Goal: Complete application form

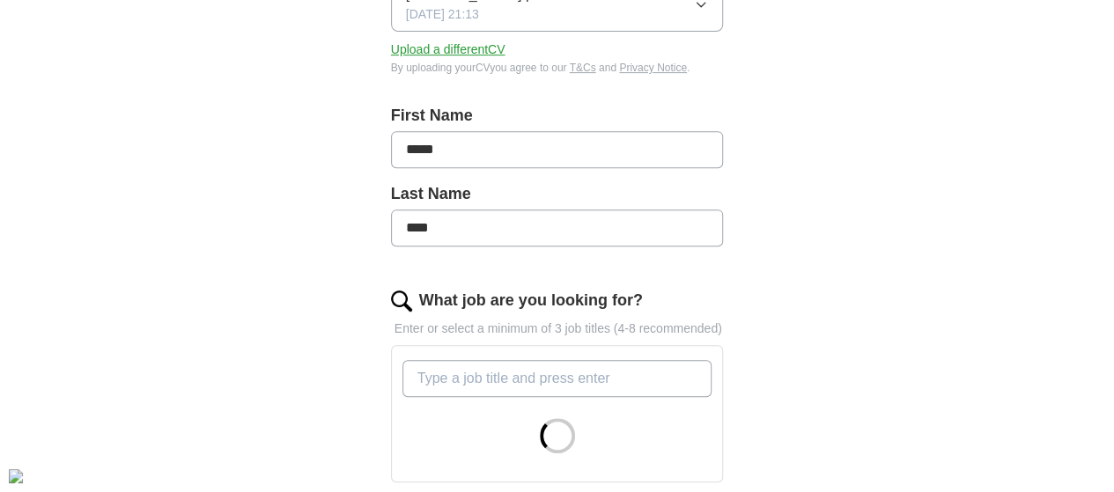
scroll to position [325, 0]
click at [430, 359] on input "What job are you looking for?" at bounding box center [557, 377] width 310 height 37
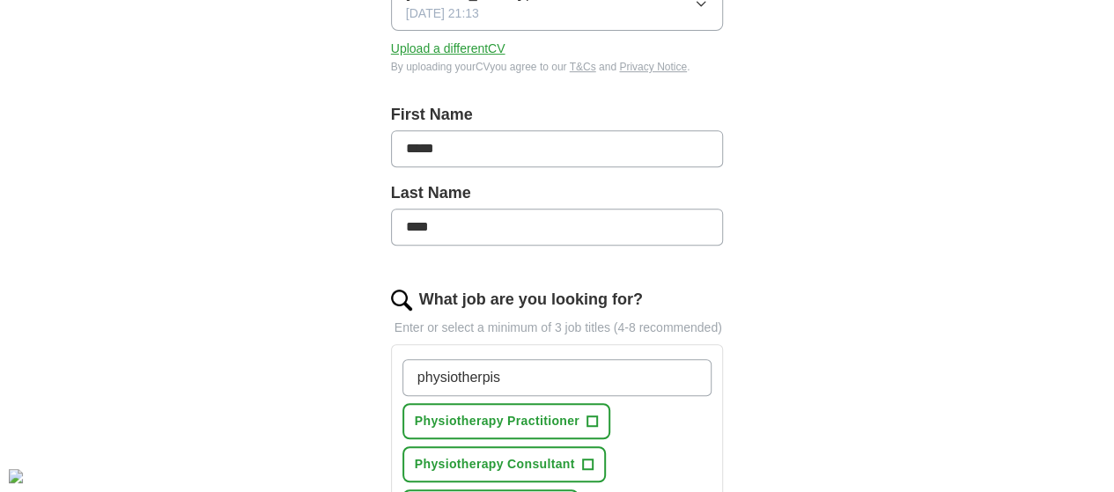
type input "physiotherpist"
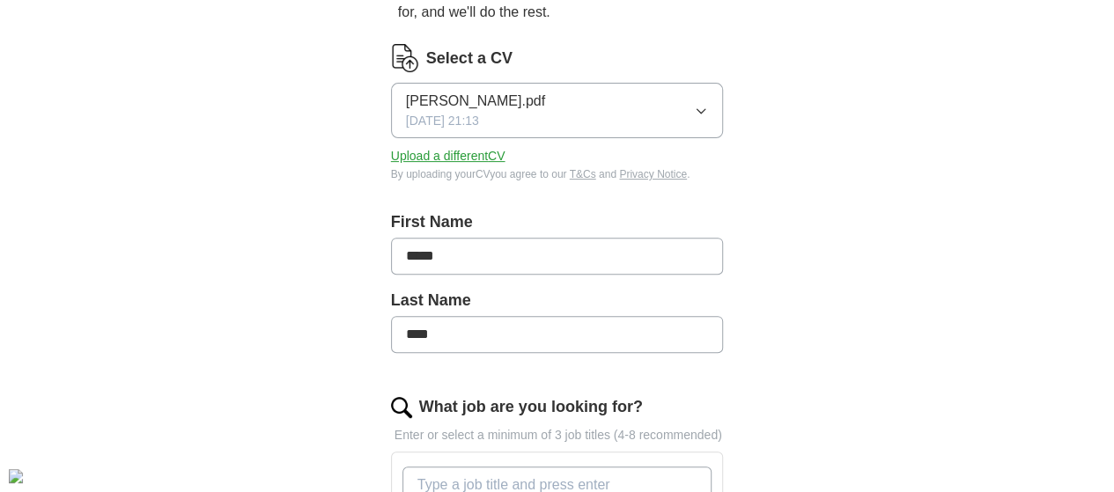
scroll to position [204, 0]
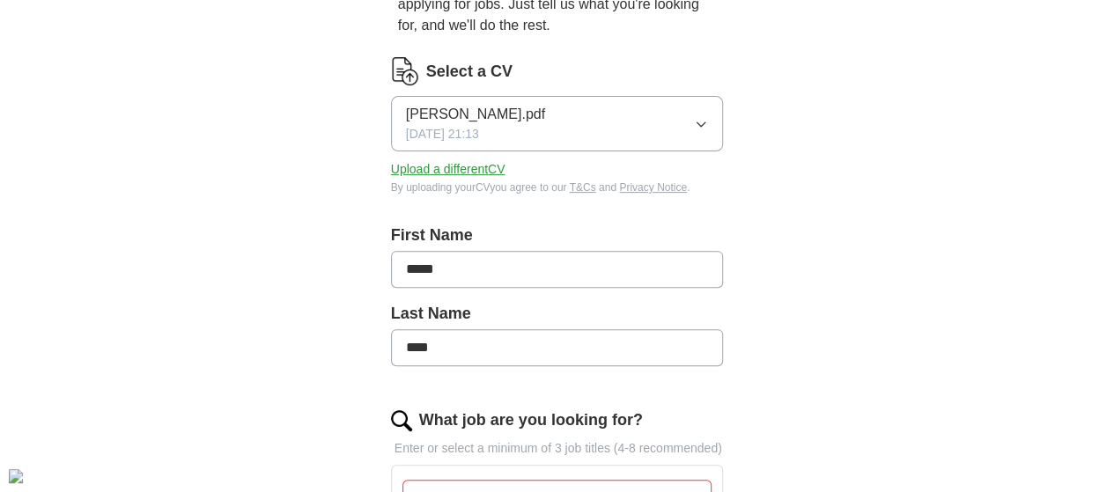
click at [424, 160] on button "Upload a different CV" at bounding box center [448, 169] width 114 height 18
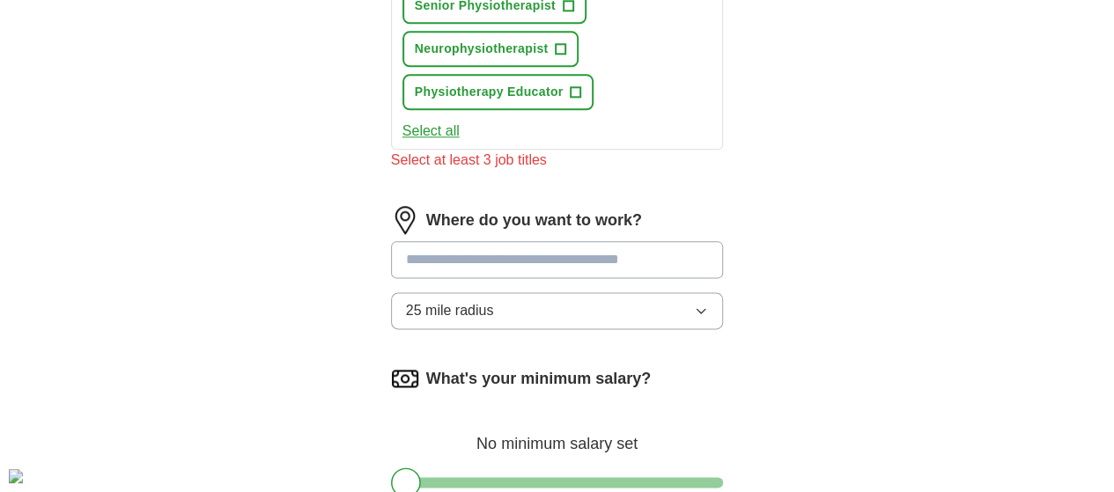
scroll to position [1000, 0]
click at [636, 291] on button "25 mile radius" at bounding box center [557, 309] width 333 height 37
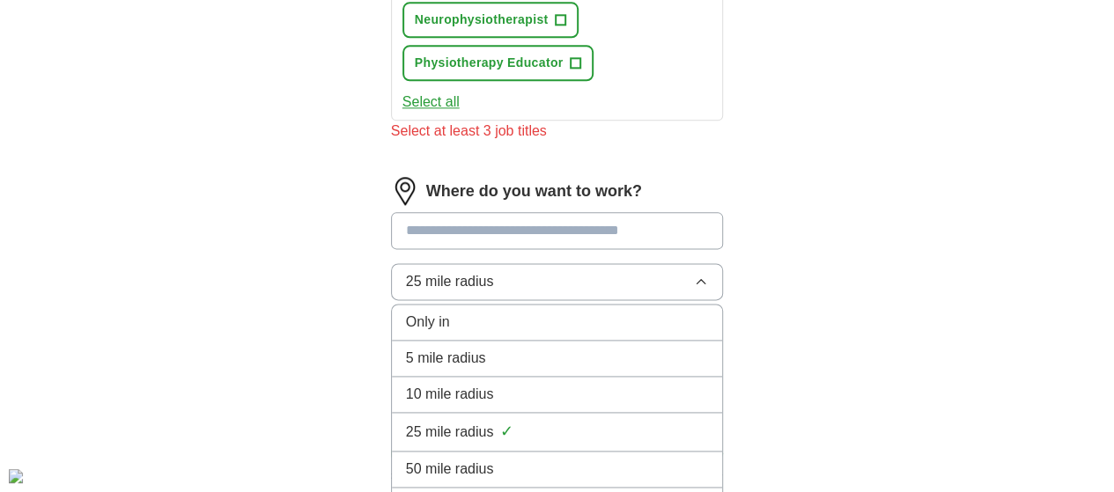
scroll to position [1029, 0]
click at [522, 458] on div "50 mile radius" at bounding box center [557, 468] width 303 height 21
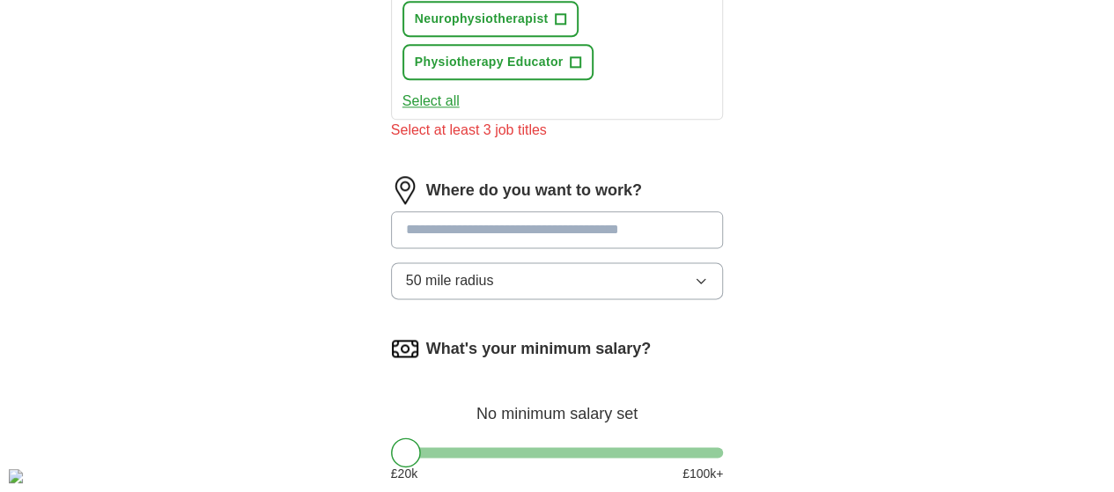
scroll to position [1101, 0]
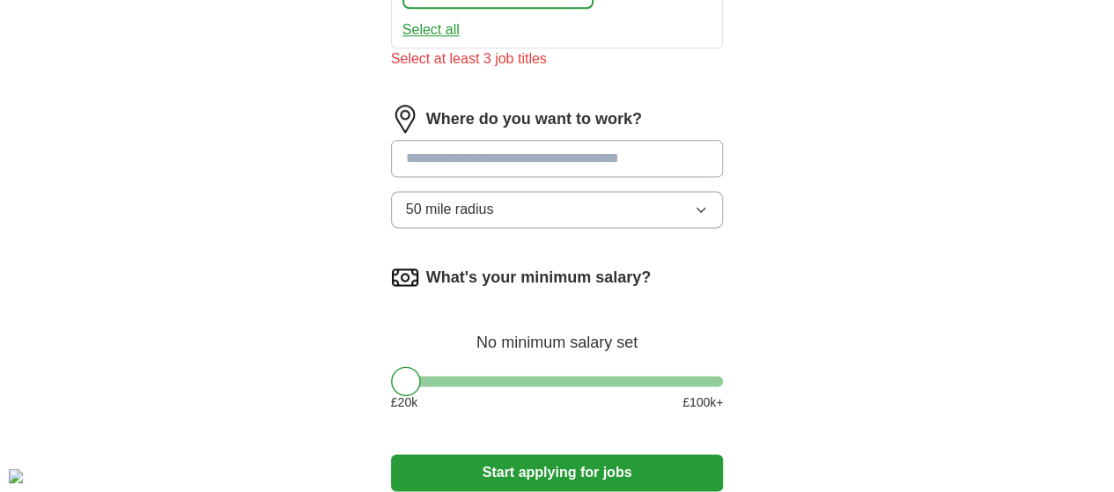
click at [611, 276] on div "What's your minimum salary? No minimum salary set £ 20 k £ 100 k+" at bounding box center [557, 344] width 333 height 163
drag, startPoint x: 380, startPoint y: 284, endPoint x: 409, endPoint y: 285, distance: 29.1
drag, startPoint x: 409, startPoint y: 285, endPoint x: 360, endPoint y: 278, distance: 48.9
click at [391, 278] on div "What's your minimum salary? No minimum salary set £ 20 k £ 100 k+" at bounding box center [557, 344] width 333 height 163
drag, startPoint x: 377, startPoint y: 276, endPoint x: 427, endPoint y: 271, distance: 50.4
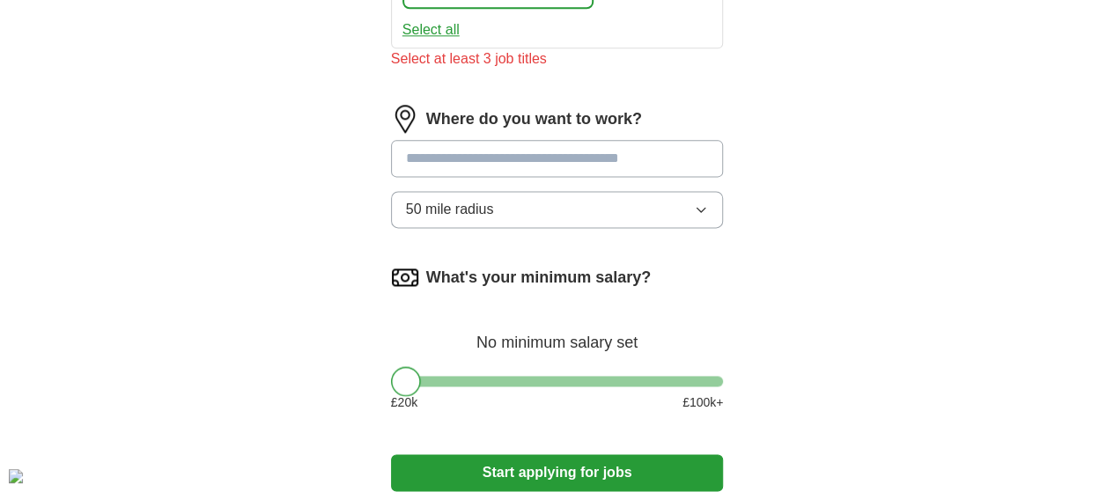
click at [427, 376] on div at bounding box center [557, 381] width 333 height 11
click at [468, 376] on div at bounding box center [557, 381] width 333 height 11
click at [499, 275] on div "What's your minimum salary? At least £ 41k per year £ 20 k £ 100 k+" at bounding box center [557, 344] width 333 height 163
click at [487, 376] on div at bounding box center [557, 381] width 333 height 11
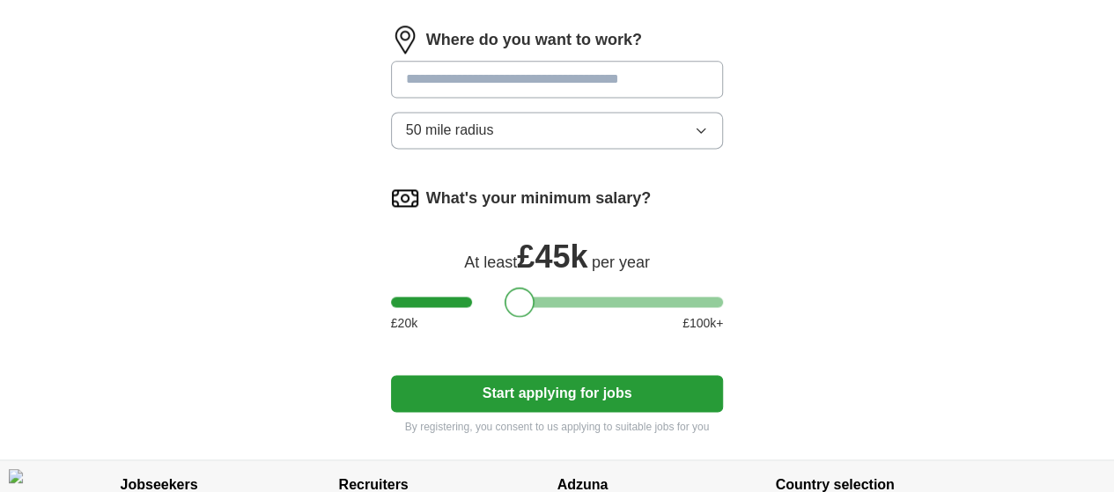
scroll to position [1183, 0]
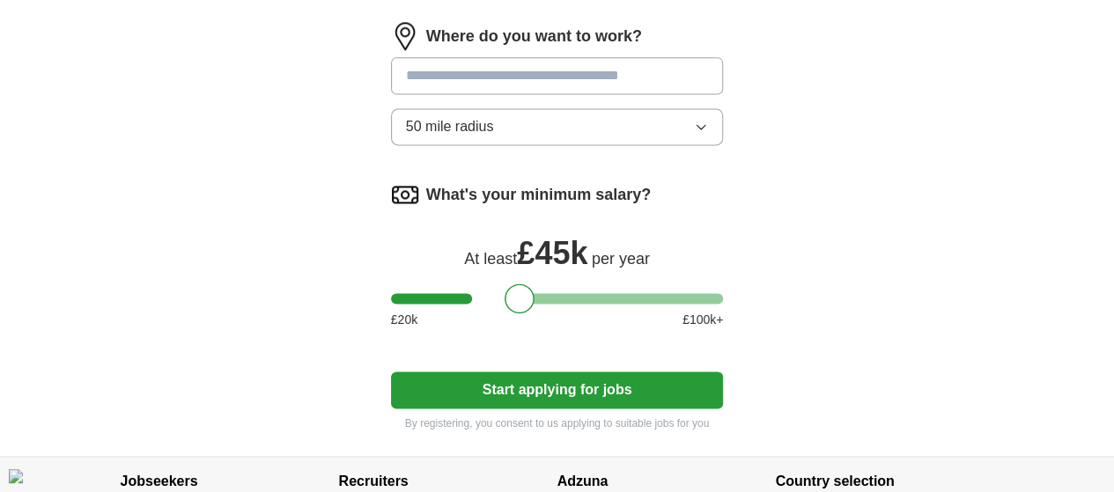
click at [532, 372] on button "Start applying for jobs" at bounding box center [557, 390] width 333 height 37
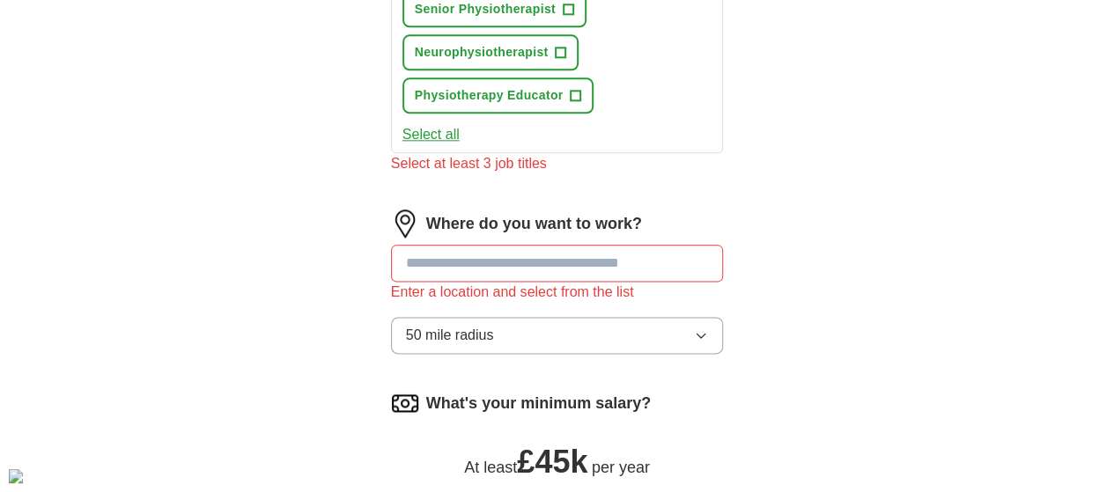
scroll to position [995, 0]
click at [558, 246] on input at bounding box center [557, 264] width 333 height 37
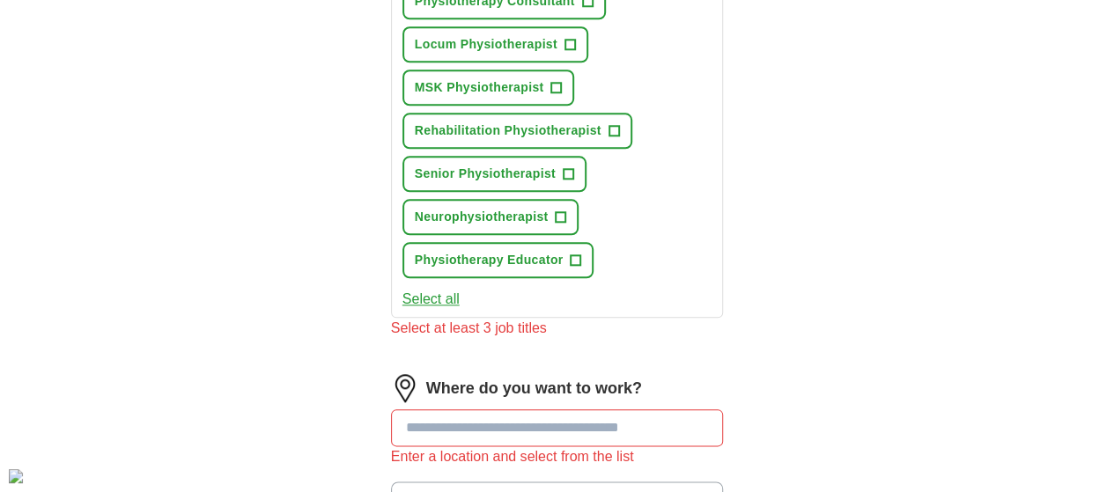
scroll to position [829, 0]
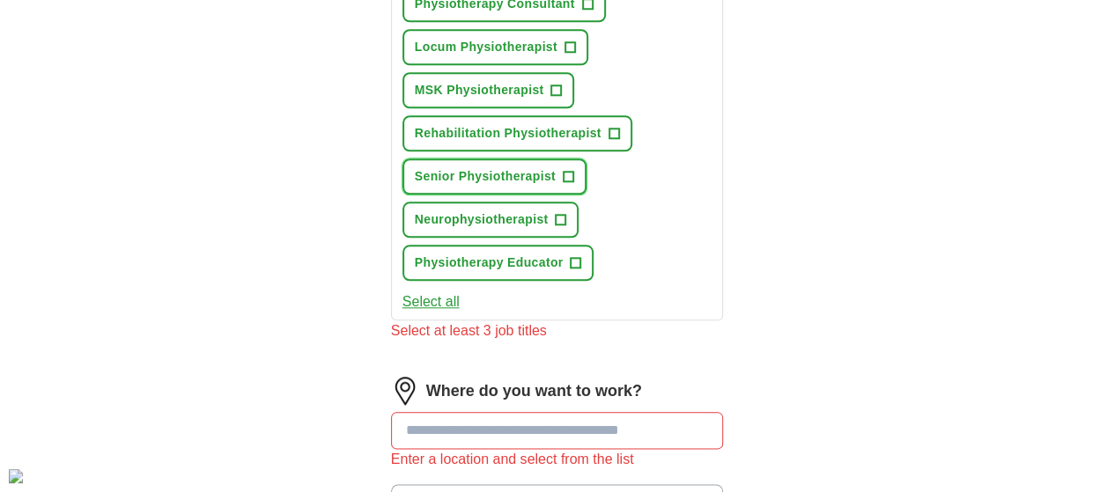
click at [459, 167] on span "Senior Physiotherapist" at bounding box center [485, 176] width 141 height 18
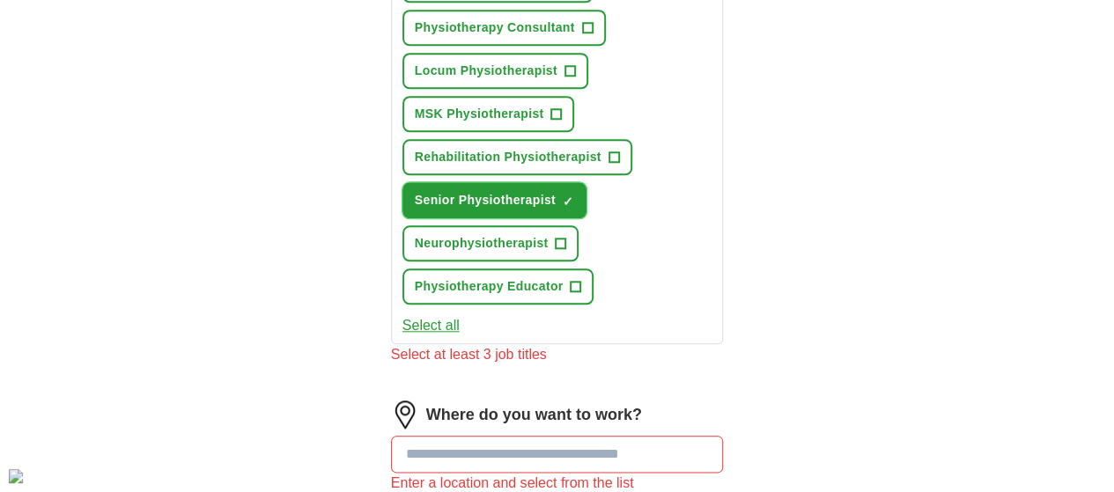
scroll to position [804, 0]
click at [562, 108] on span "+" at bounding box center [556, 115] width 11 height 14
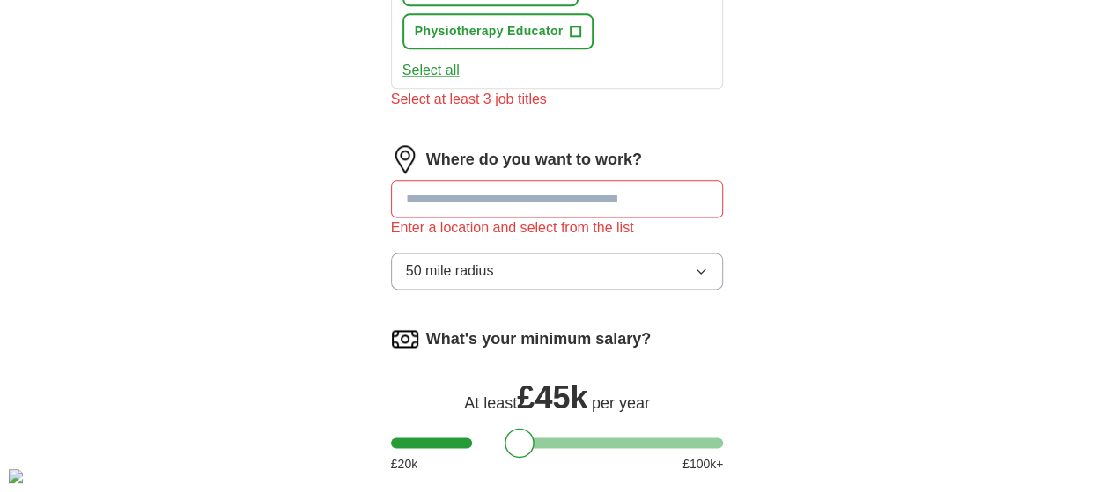
scroll to position [1065, 0]
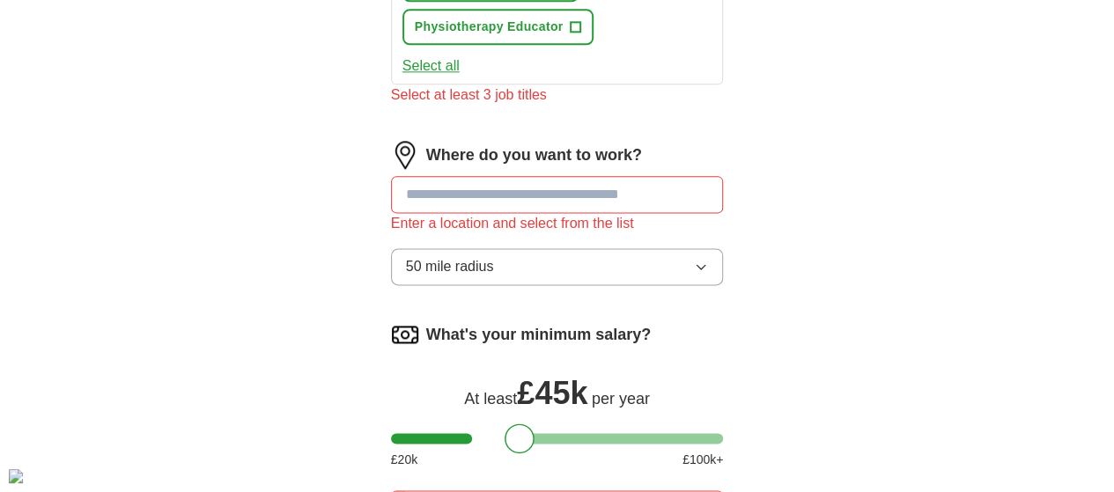
click at [647, 176] on input at bounding box center [557, 194] width 333 height 37
click at [591, 176] on input at bounding box center [557, 194] width 333 height 37
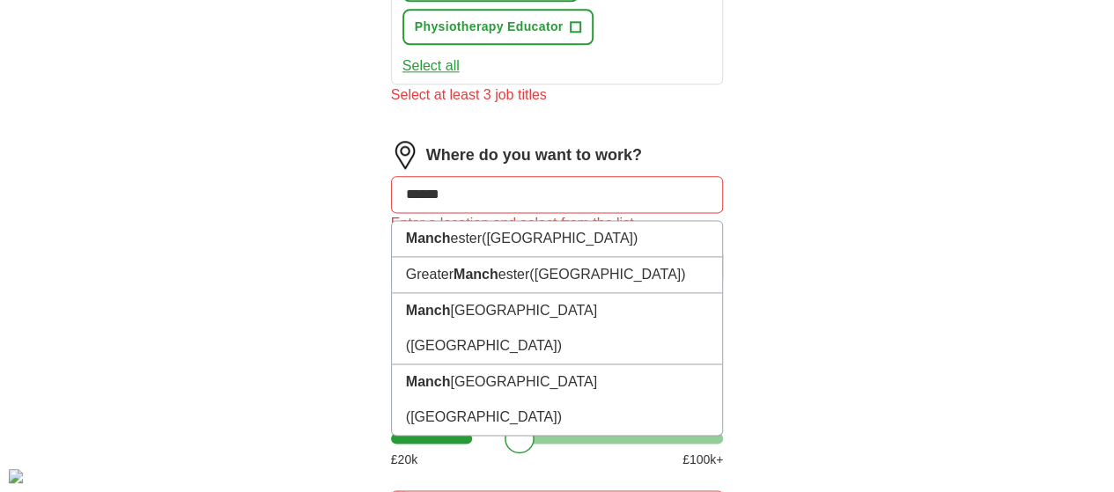
type input "*******"
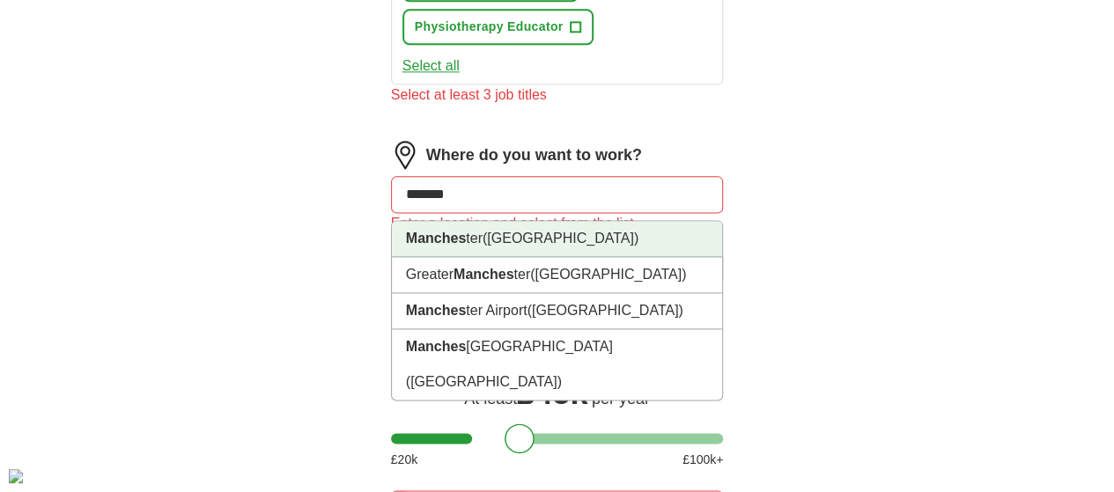
click at [520, 231] on span "([GEOGRAPHIC_DATA])" at bounding box center [561, 238] width 156 height 15
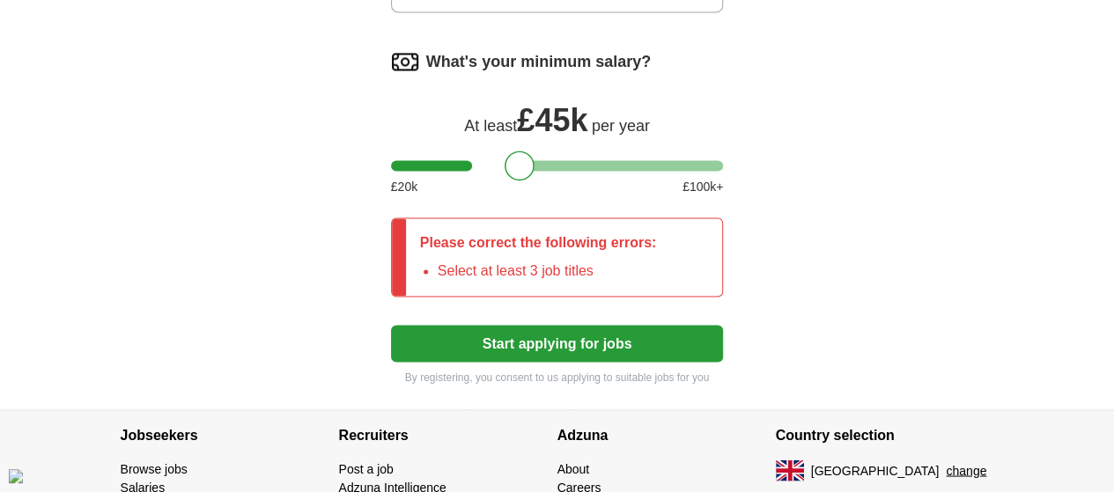
scroll to position [1329, 0]
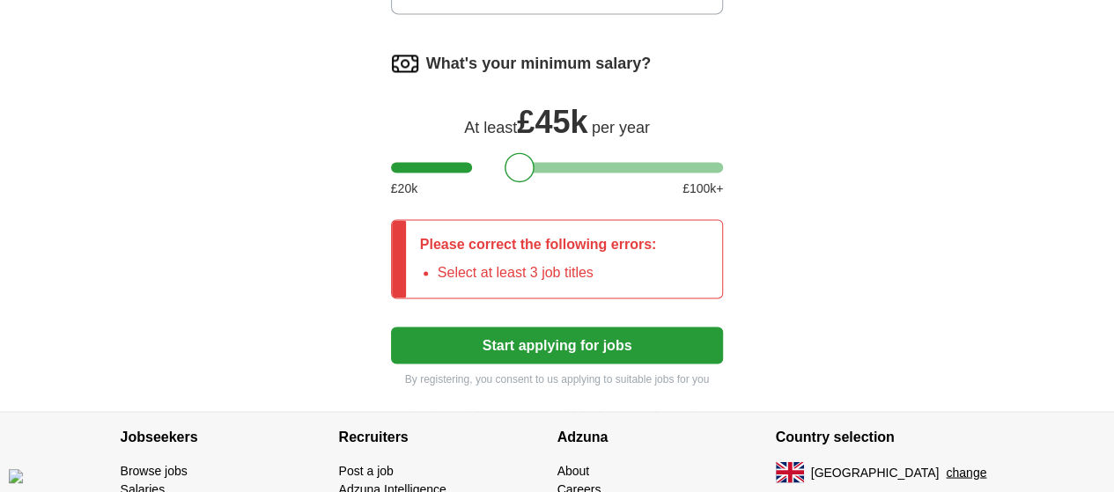
click at [567, 327] on button "Start applying for jobs" at bounding box center [557, 345] width 333 height 37
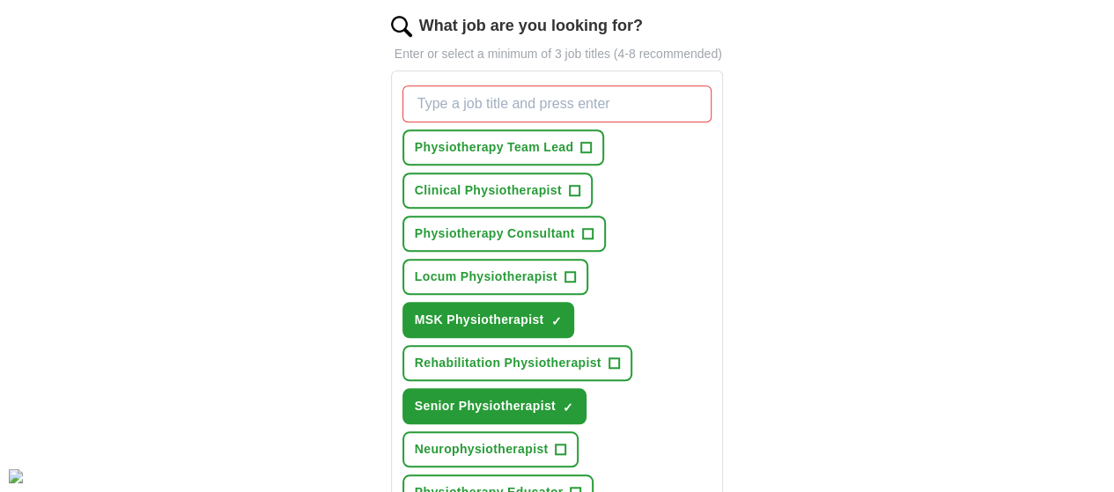
scroll to position [607, 0]
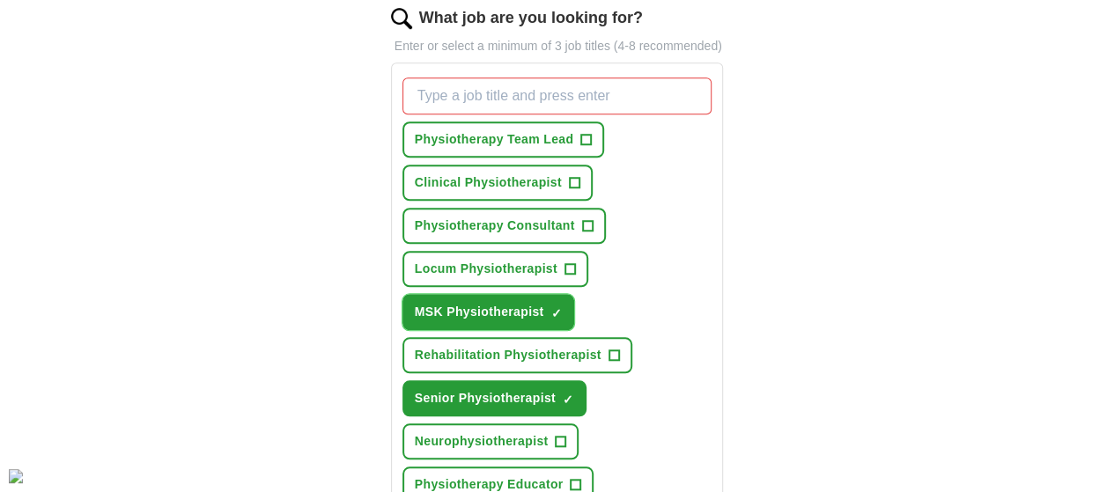
click at [544, 303] on span "MSK Physiotherapist" at bounding box center [479, 312] width 129 height 18
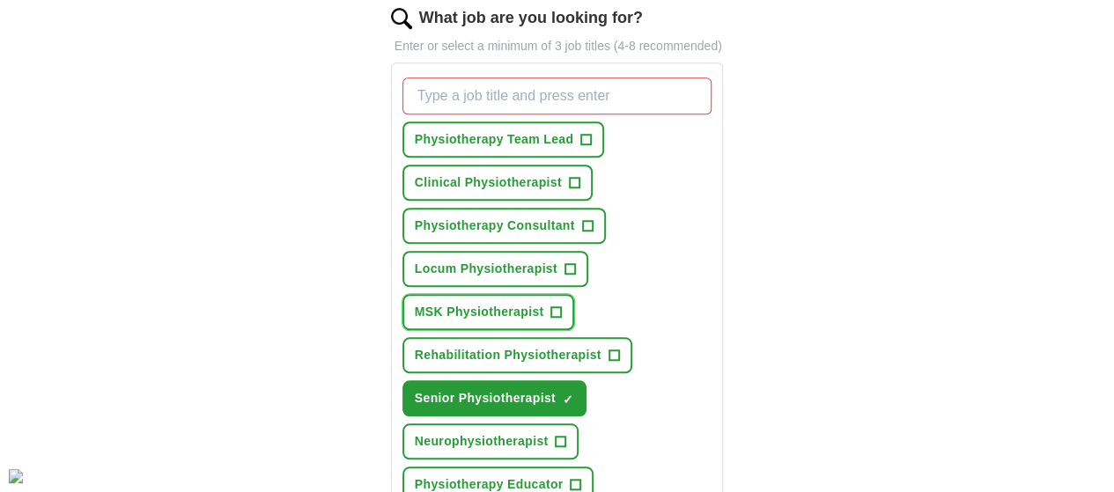
click at [544, 303] on span "MSK Physiotherapist" at bounding box center [479, 312] width 129 height 18
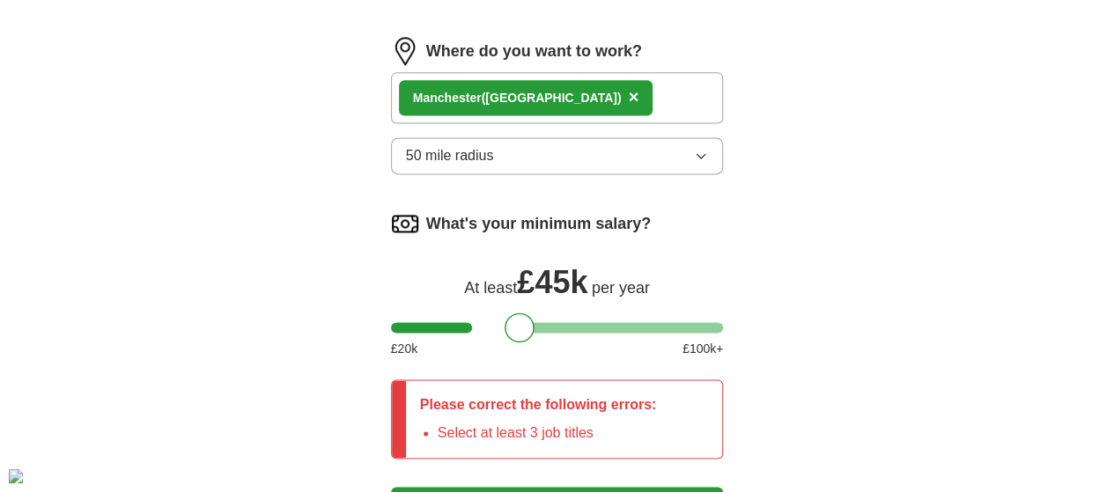
scroll to position [1167, 0]
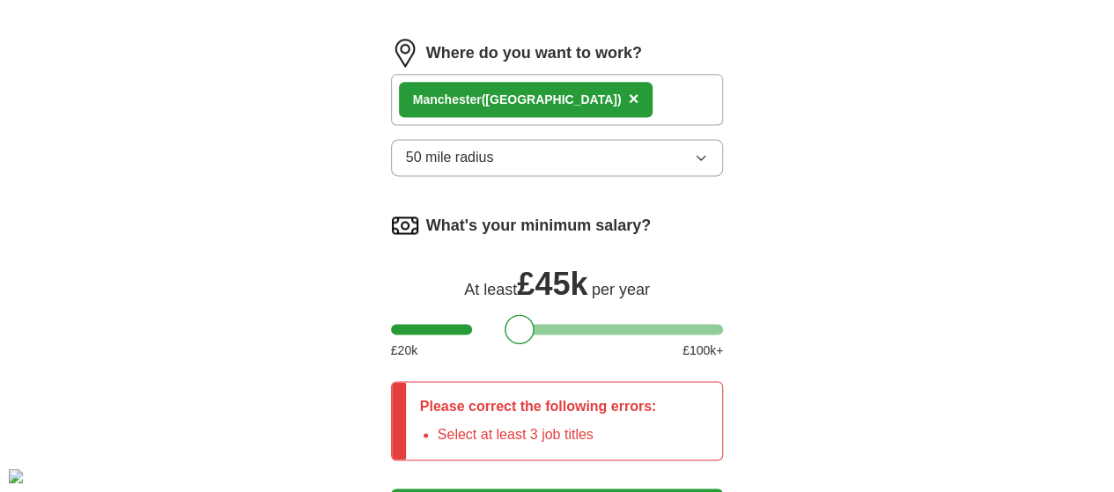
click at [493, 424] on li "Select at least 3 job titles" at bounding box center [547, 434] width 219 height 21
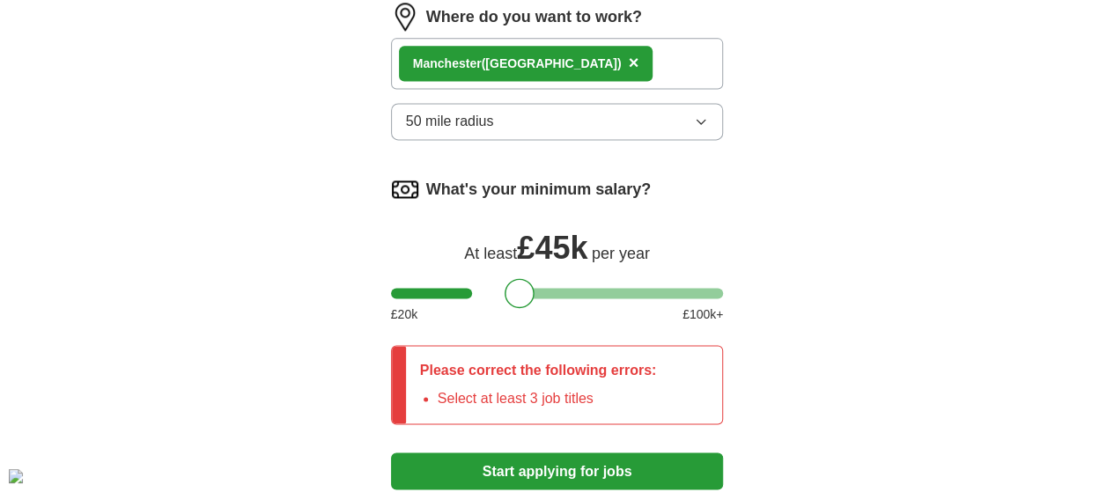
scroll to position [1205, 0]
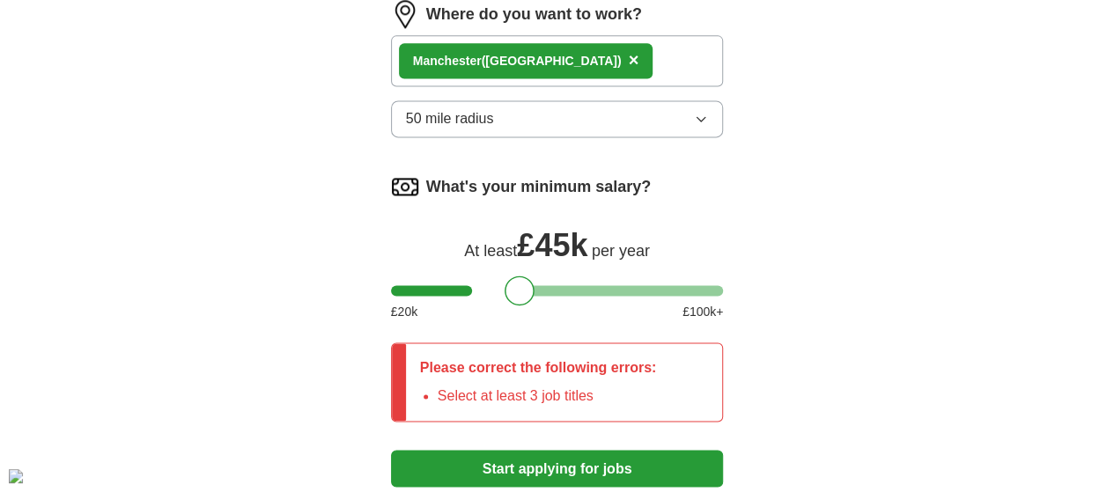
click at [558, 450] on button "Start applying for jobs" at bounding box center [557, 468] width 333 height 37
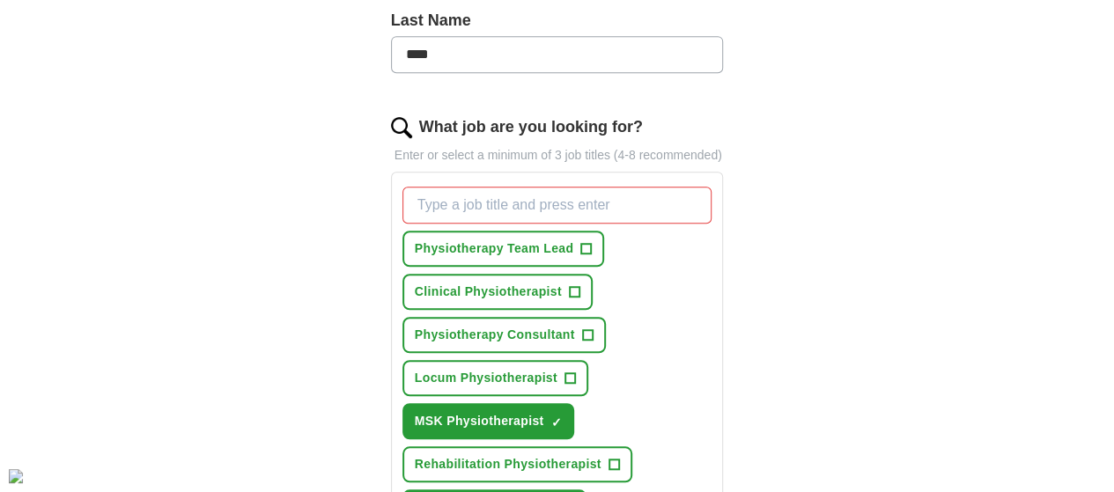
scroll to position [497, 0]
click at [521, 188] on input "What job are you looking for?" at bounding box center [557, 206] width 310 height 37
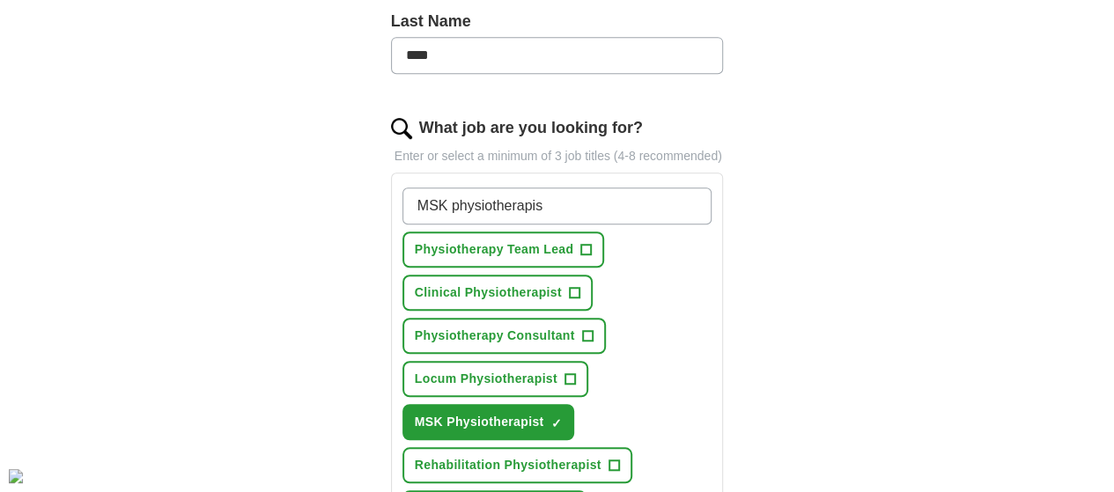
type input "MSK physiotherapist"
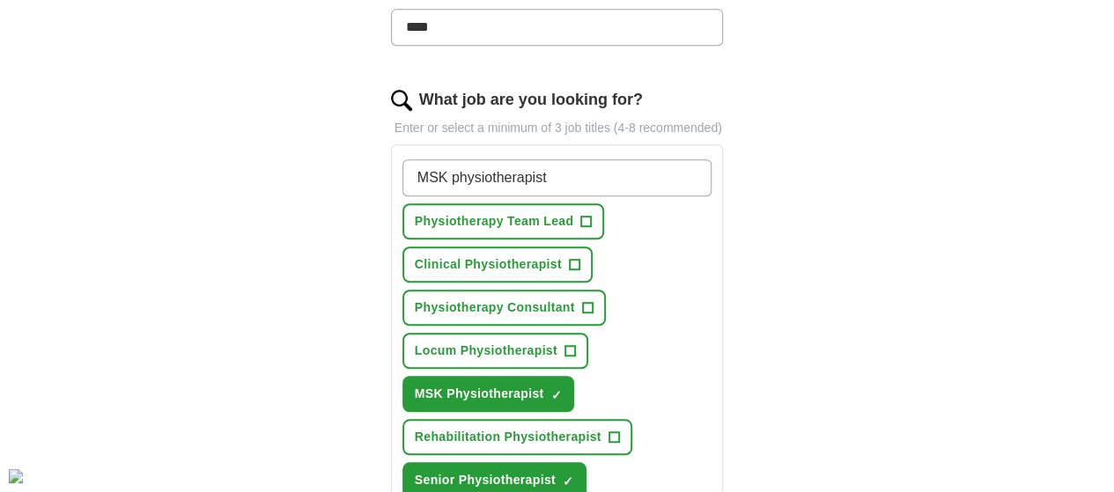
scroll to position [527, 0]
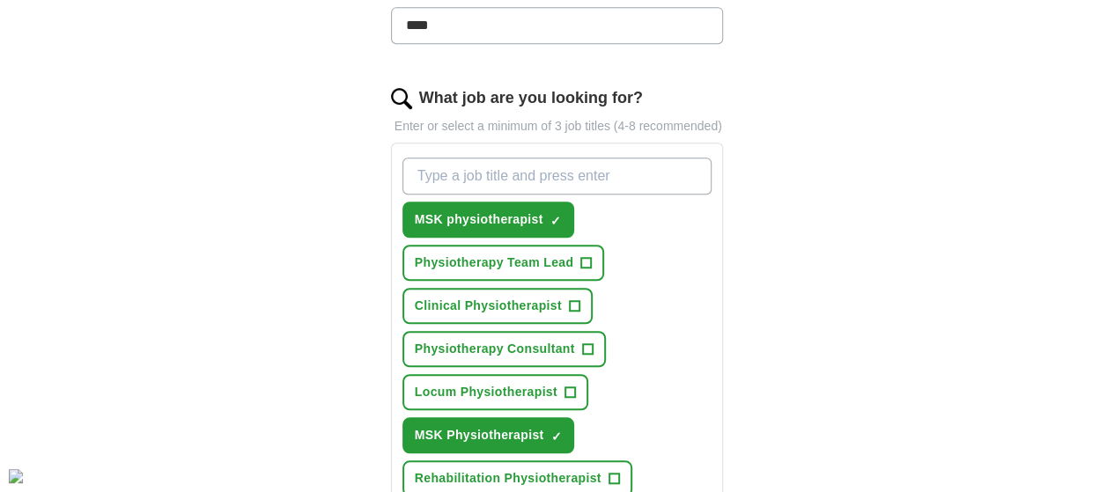
click at [490, 158] on input "What job are you looking for?" at bounding box center [557, 176] width 310 height 37
type input "senior physiotherapist"
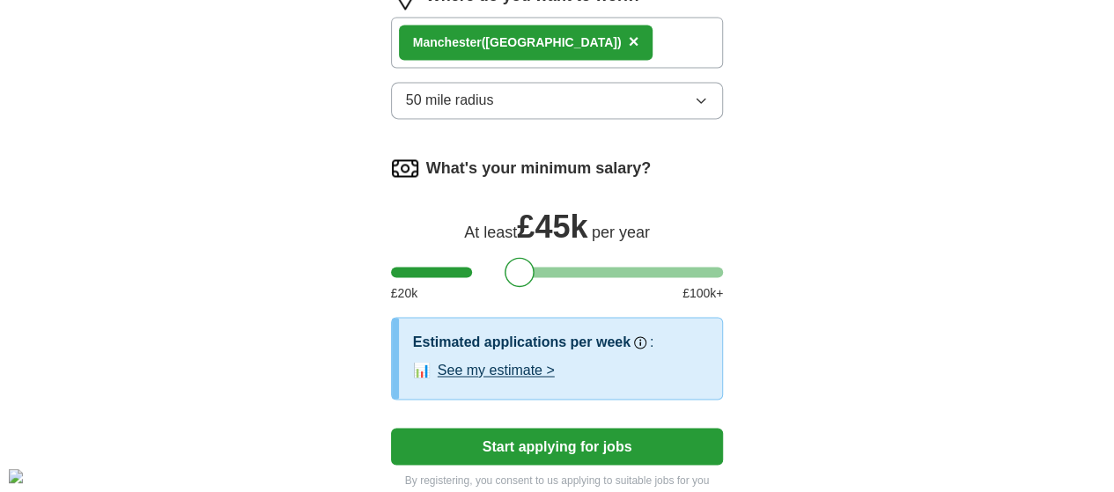
scroll to position [1277, 0]
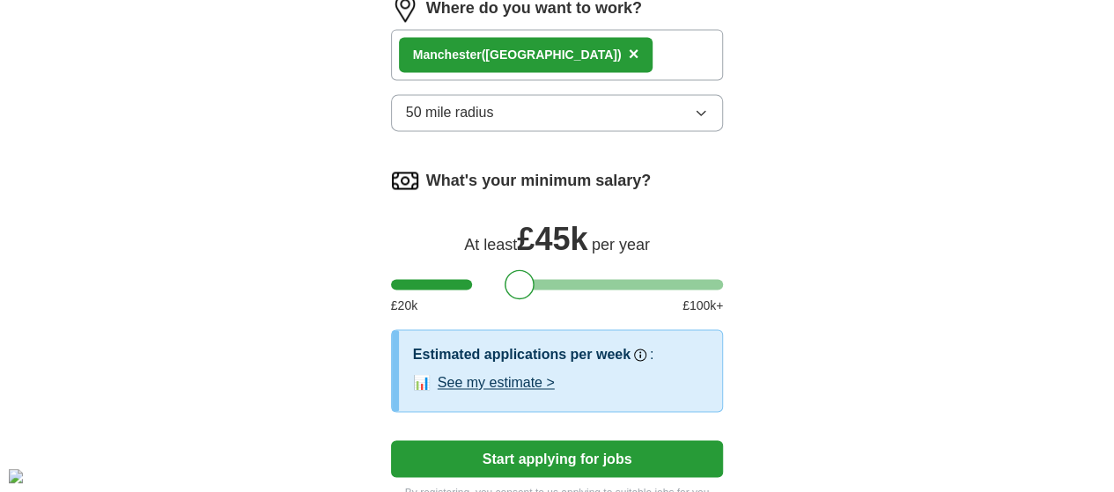
click at [539, 440] on button "Start applying for jobs" at bounding box center [557, 458] width 333 height 37
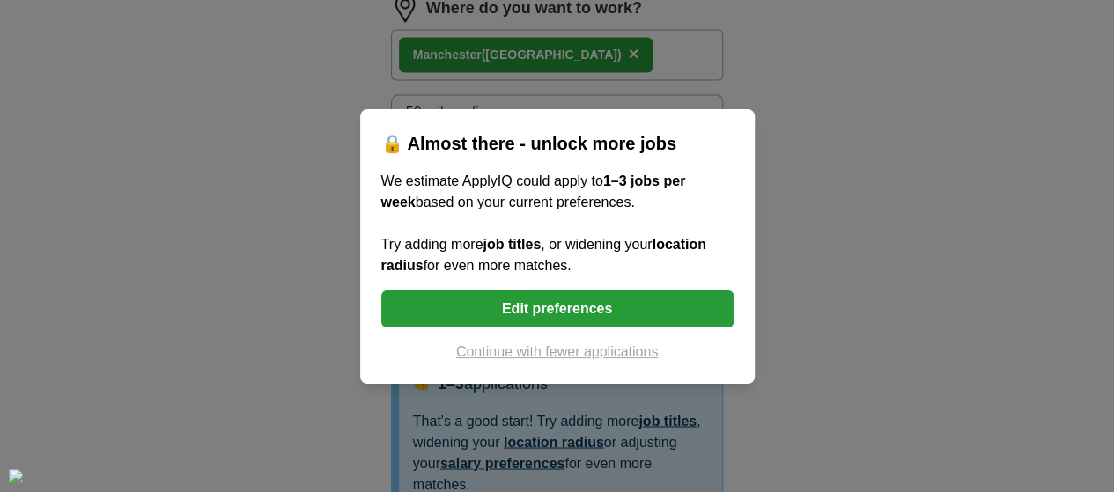
click at [864, 309] on div "🔒 Almost there - unlock more jobs We estimate ApplyIQ could apply to 1–3 jobs p…" at bounding box center [557, 246] width 1114 height 492
click at [595, 350] on button "Continue with fewer applications" at bounding box center [557, 352] width 352 height 21
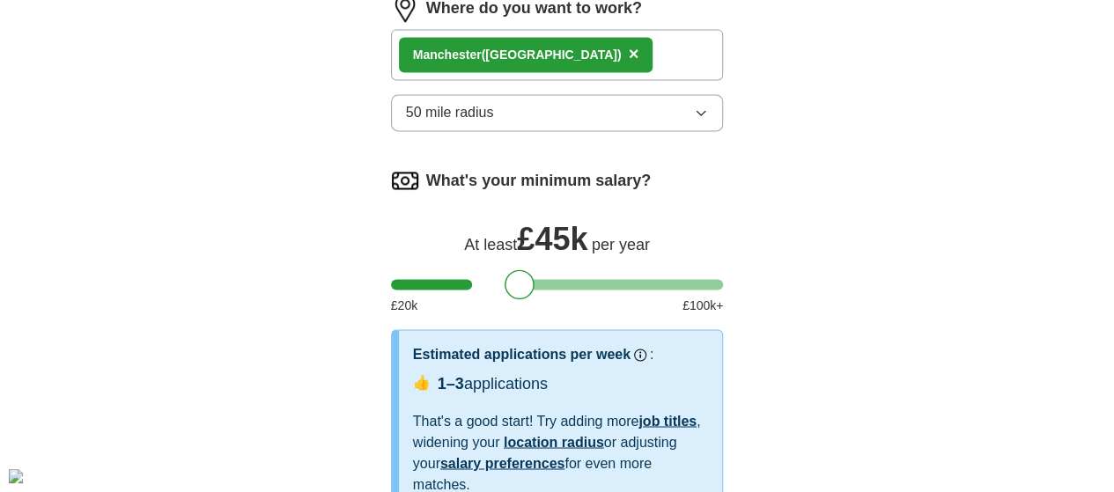
select select "**"
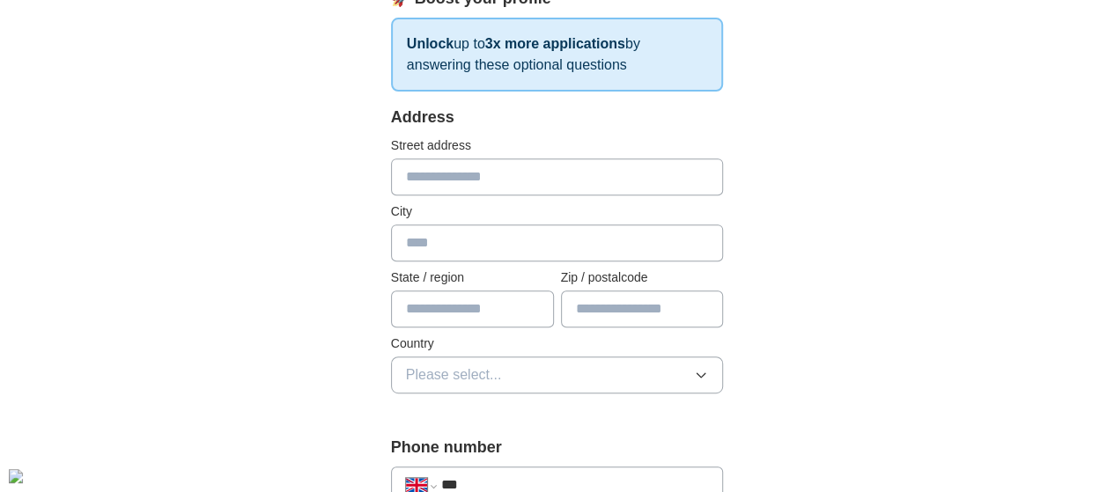
scroll to position [299, 0]
click at [609, 188] on input "text" at bounding box center [557, 176] width 333 height 37
type input "**********"
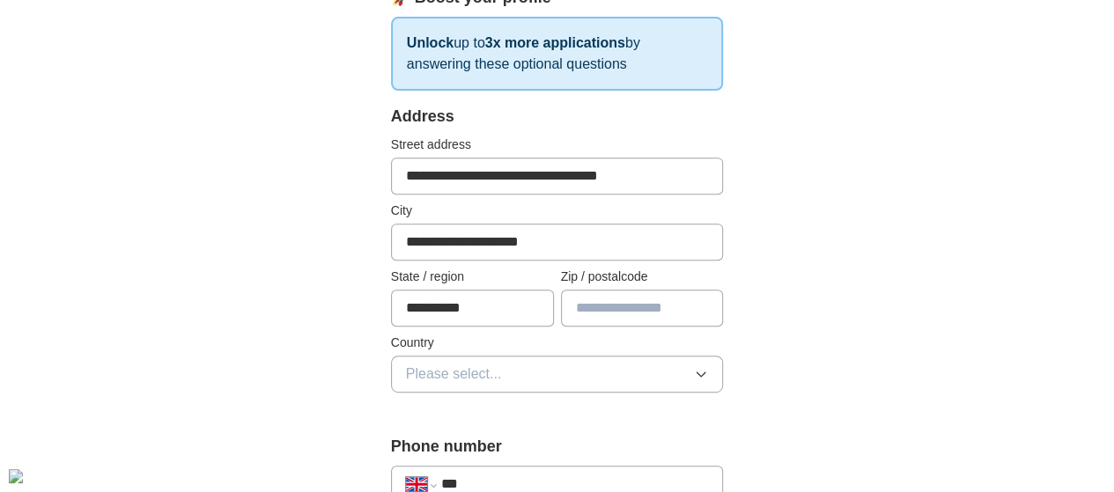
type input "*******"
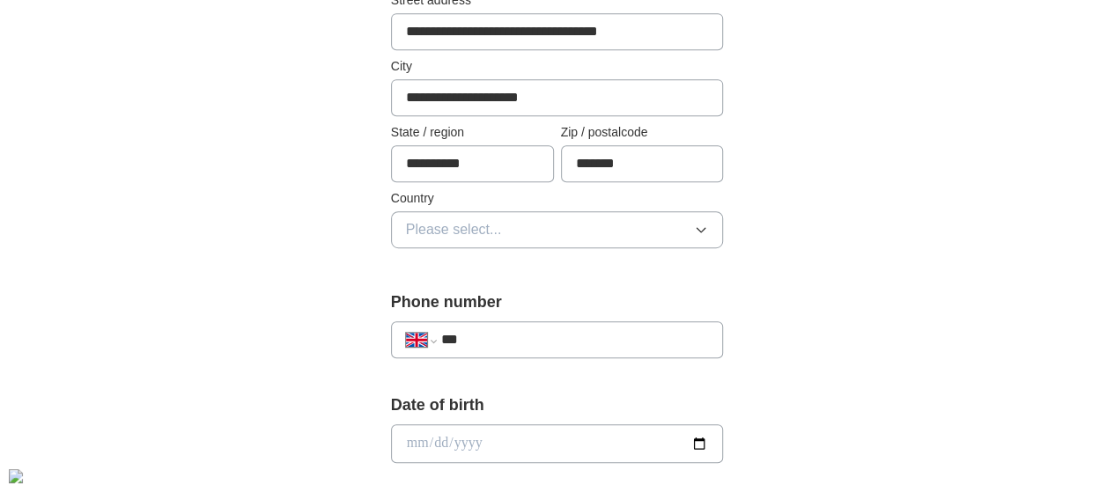
scroll to position [445, 0]
click at [594, 218] on button "Please select..." at bounding box center [557, 228] width 333 height 37
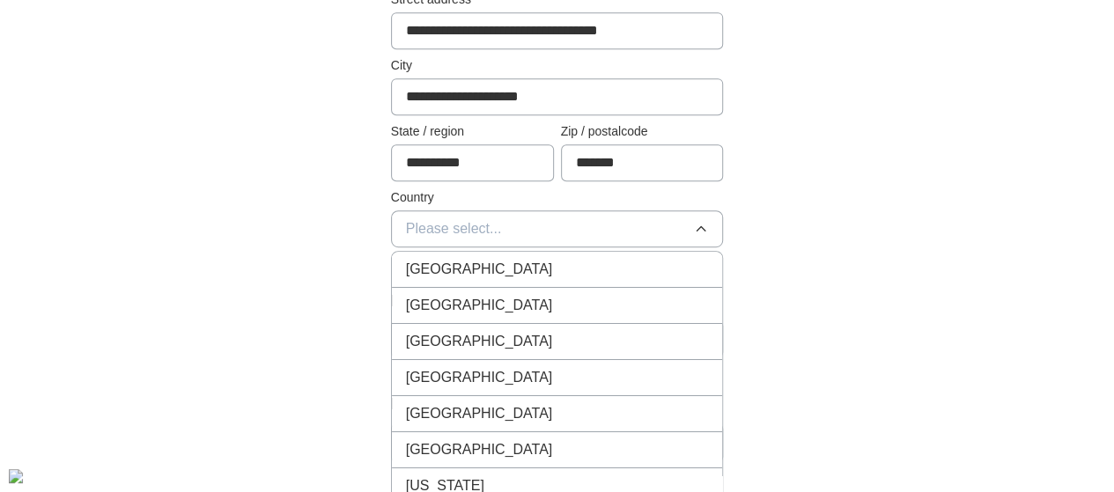
click at [573, 268] on div "[GEOGRAPHIC_DATA]" at bounding box center [557, 269] width 303 height 21
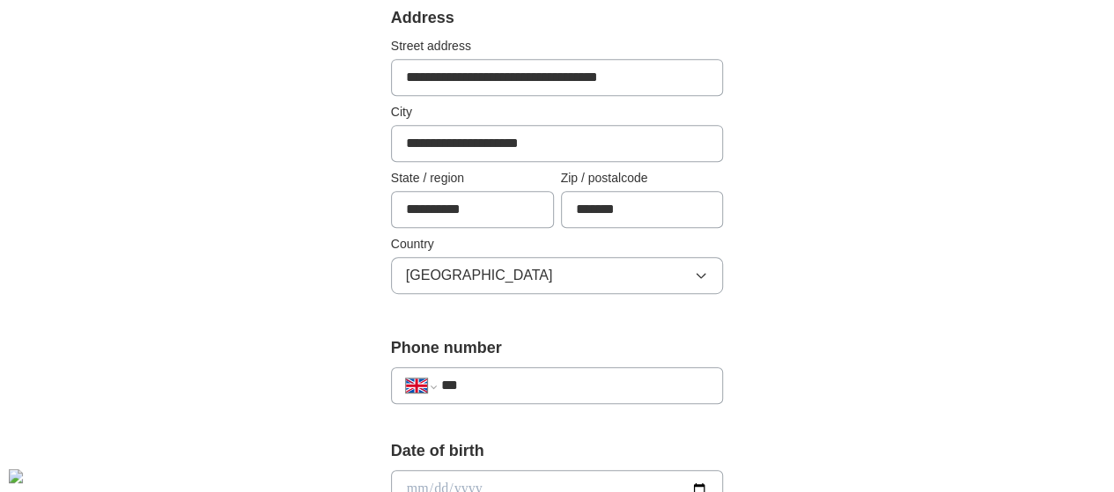
scroll to position [392, 0]
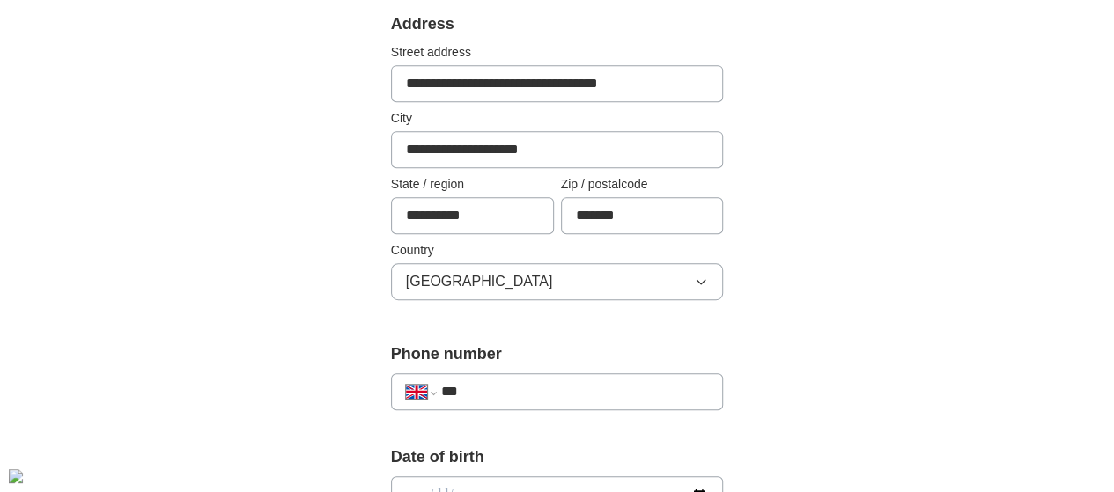
click at [536, 143] on input "**********" at bounding box center [557, 149] width 333 height 37
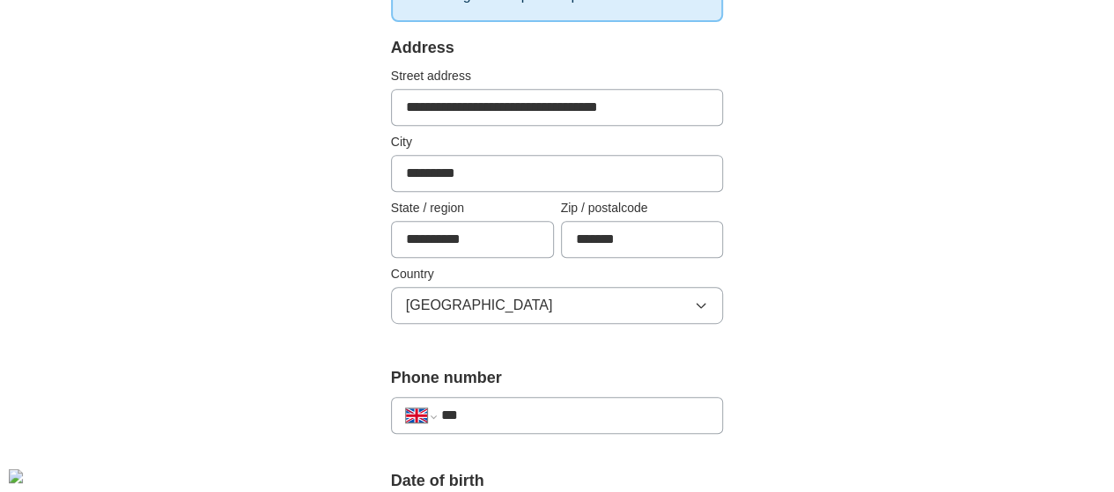
type input "*********"
click at [630, 105] on input "**********" at bounding box center [557, 107] width 333 height 37
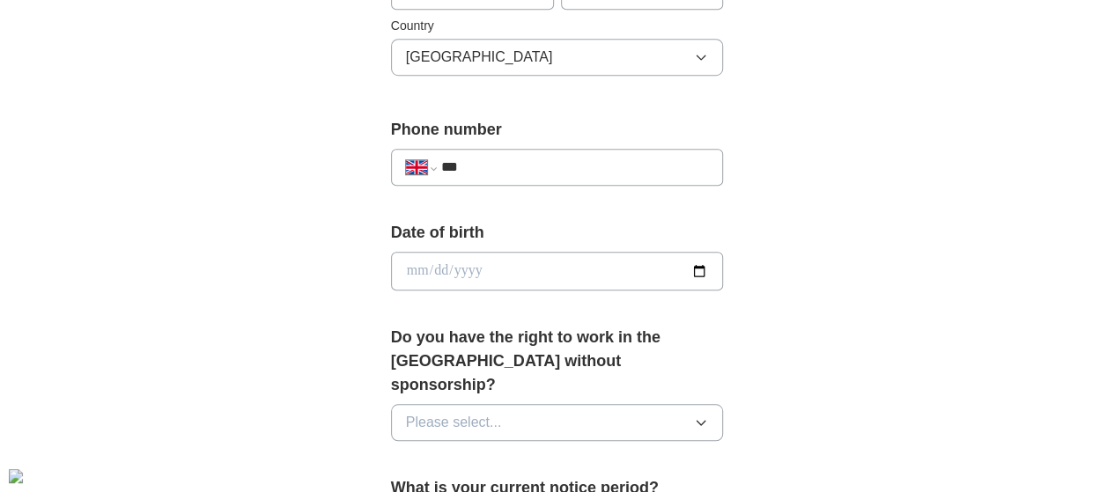
scroll to position [617, 0]
type input "**********"
click at [550, 172] on input "***" at bounding box center [575, 166] width 268 height 21
type input "**********"
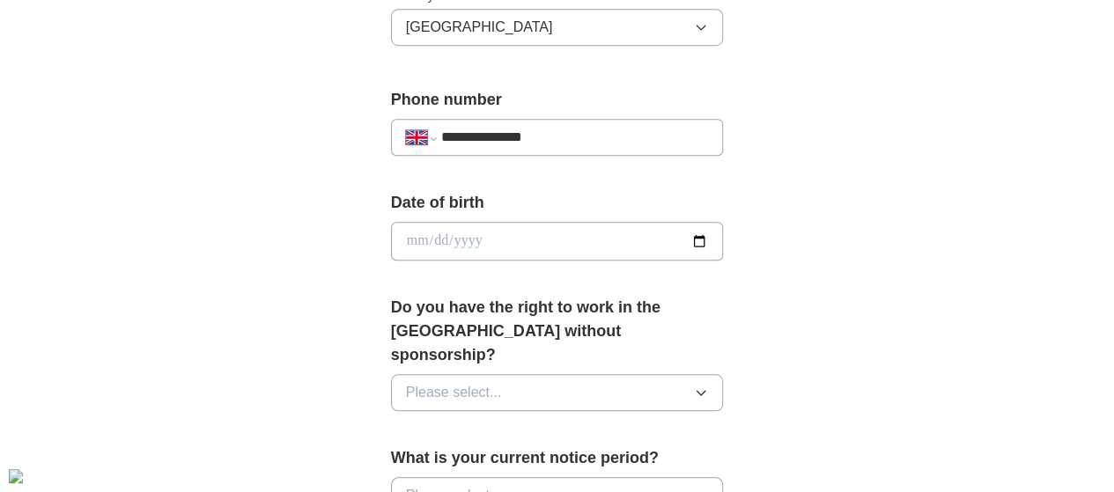
click at [724, 239] on input "date" at bounding box center [557, 241] width 333 height 39
click at [441, 237] on input "date" at bounding box center [557, 241] width 333 height 39
click at [391, 237] on input "date" at bounding box center [557, 241] width 333 height 39
type input "**********"
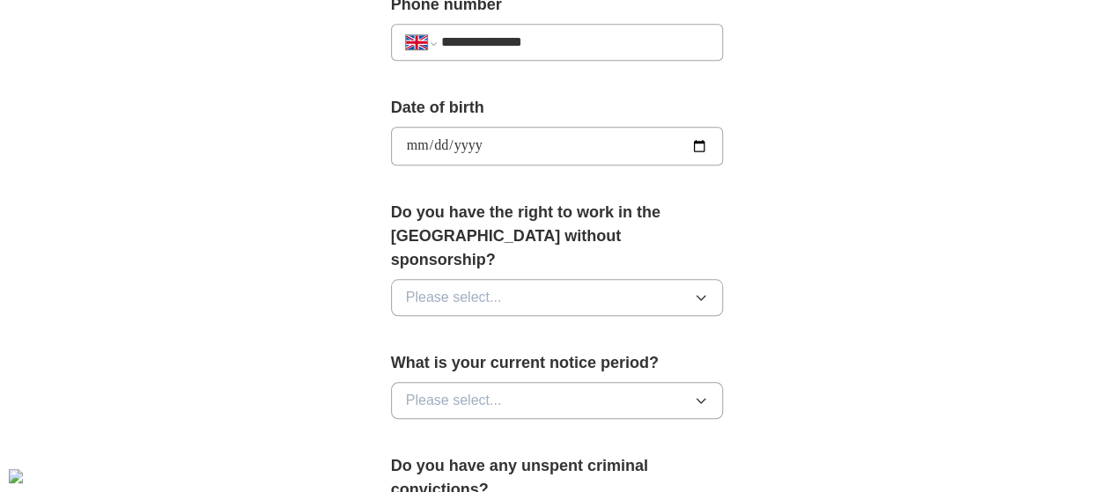
scroll to position [742, 0]
click at [420, 286] on span "Please select..." at bounding box center [454, 296] width 96 height 21
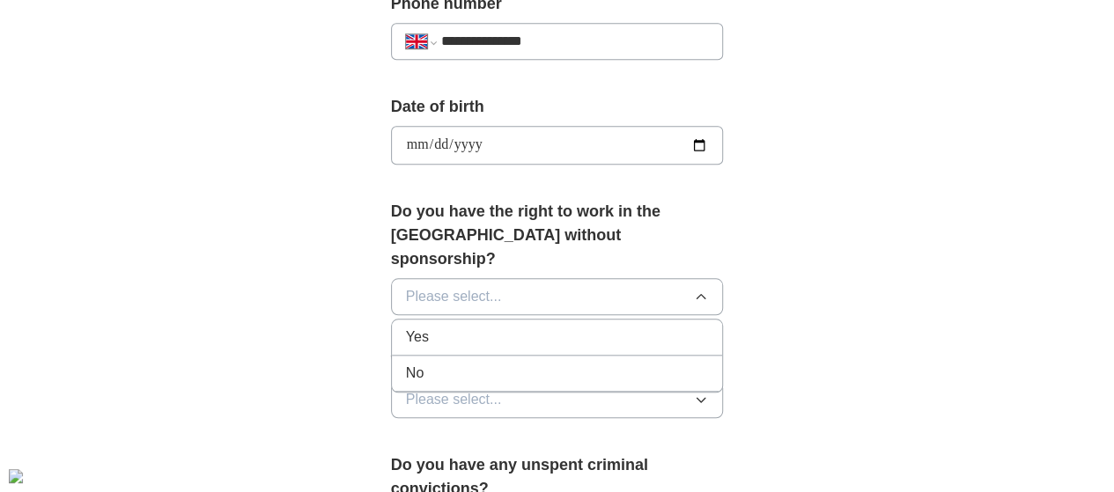
click at [406, 327] on div "Yes" at bounding box center [557, 337] width 303 height 21
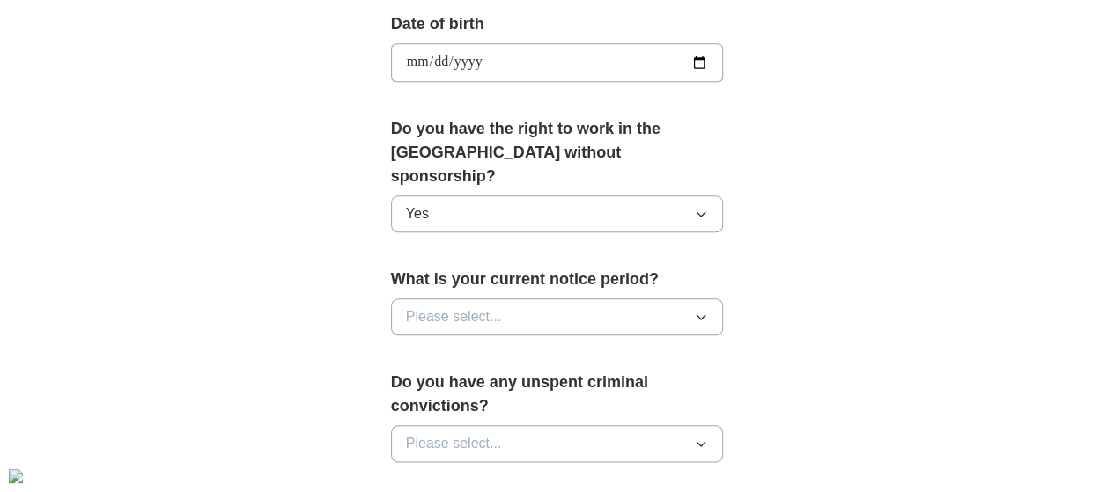
scroll to position [844, 0]
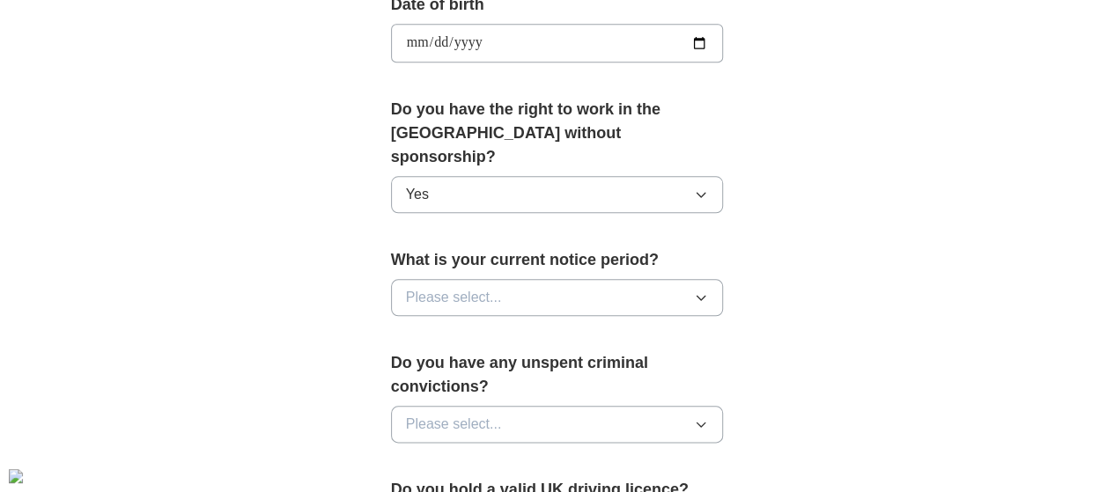
click at [417, 287] on span "Please select..." at bounding box center [454, 297] width 96 height 21
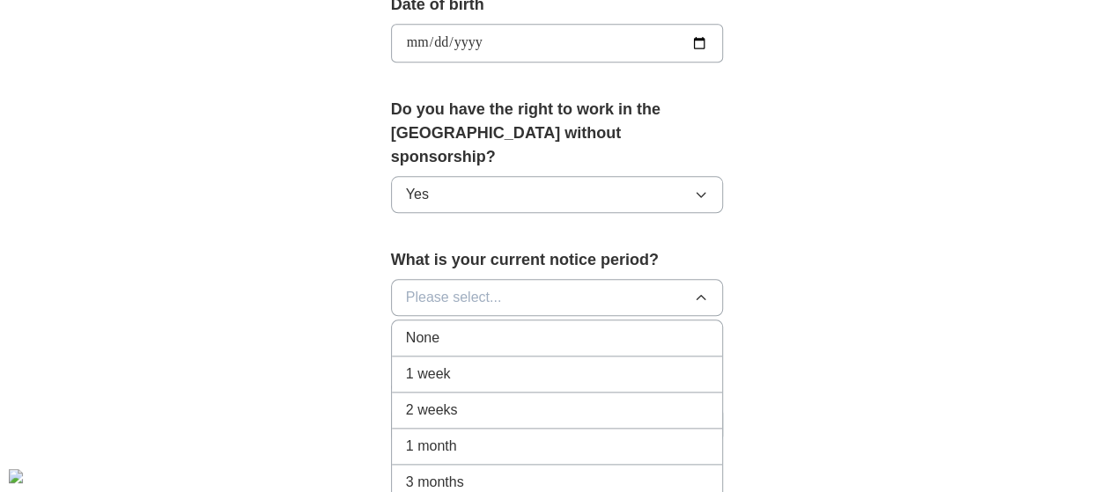
click at [407, 357] on li "1 week" at bounding box center [557, 375] width 331 height 36
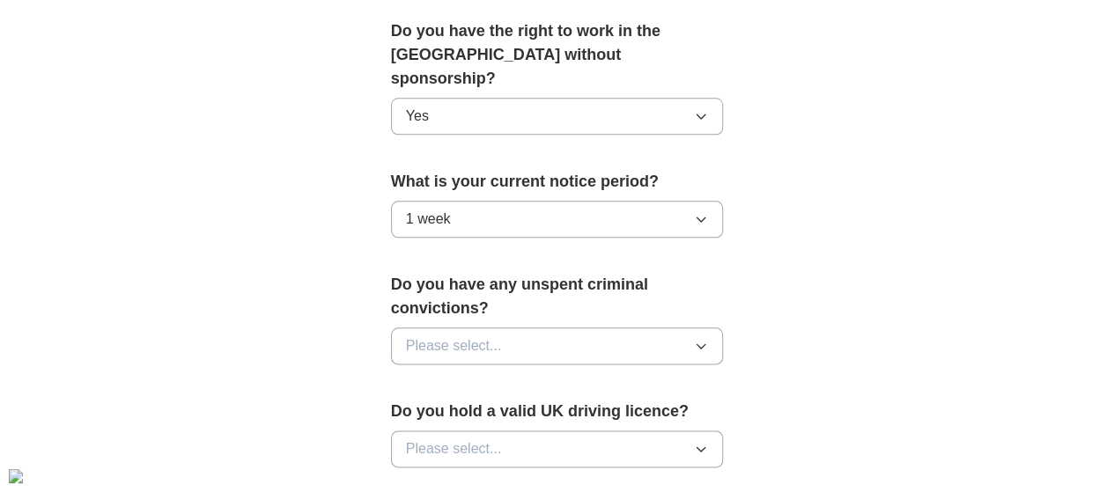
scroll to position [924, 0]
click at [424, 335] on span "Please select..." at bounding box center [454, 345] width 96 height 21
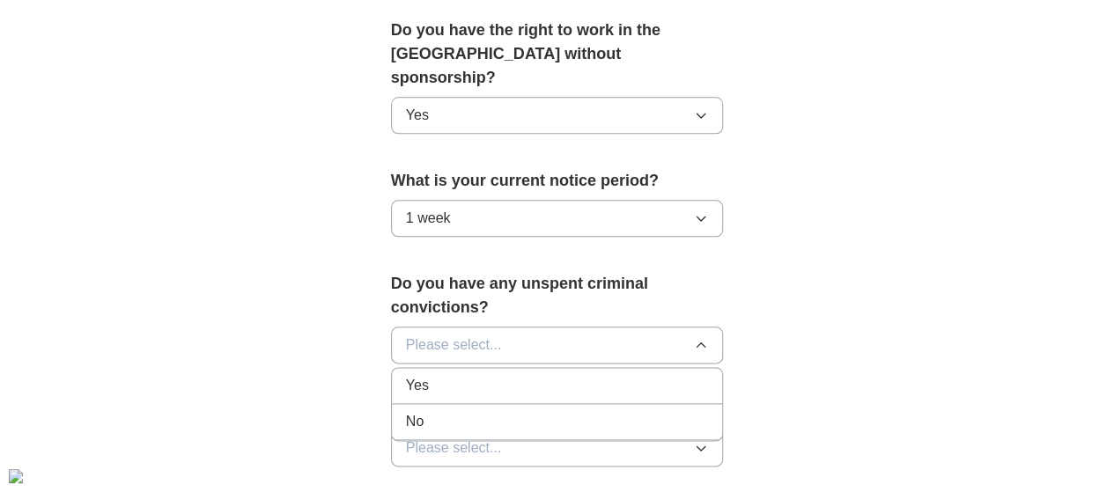
click at [406, 411] on div "No" at bounding box center [557, 421] width 303 height 21
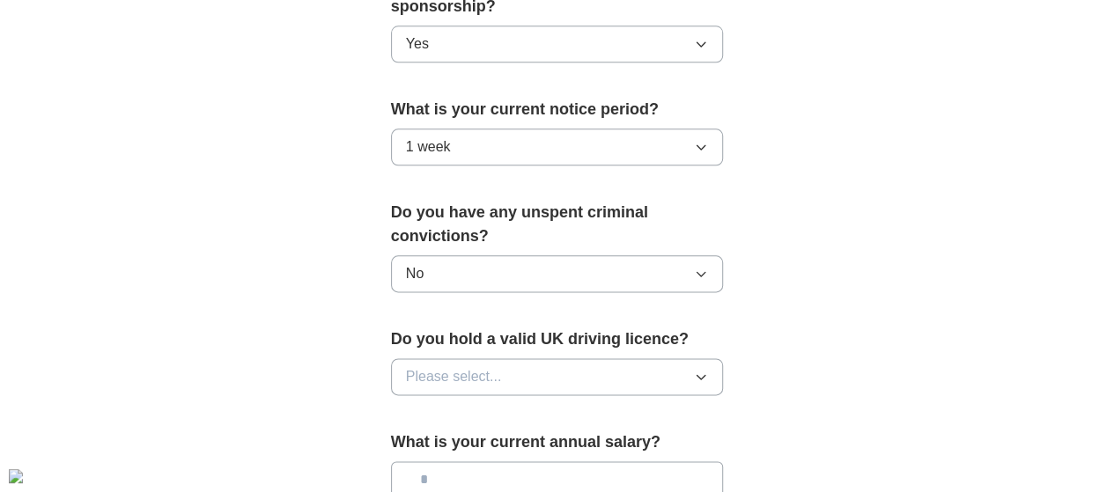
scroll to position [996, 0]
click at [421, 365] on span "Please select..." at bounding box center [454, 375] width 96 height 21
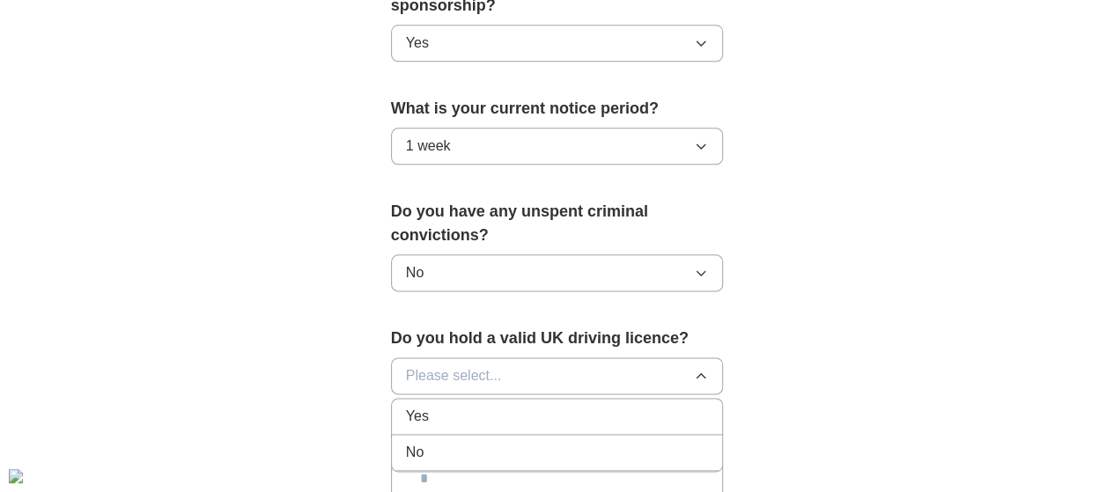
click at [406, 406] on div "Yes" at bounding box center [557, 416] width 303 height 21
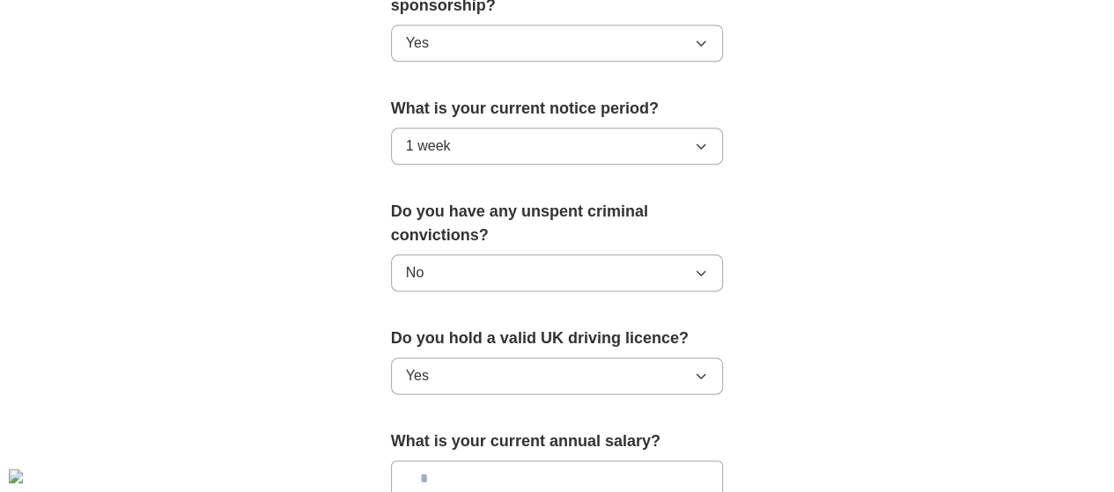
click at [402, 358] on button "Yes" at bounding box center [557, 376] width 333 height 37
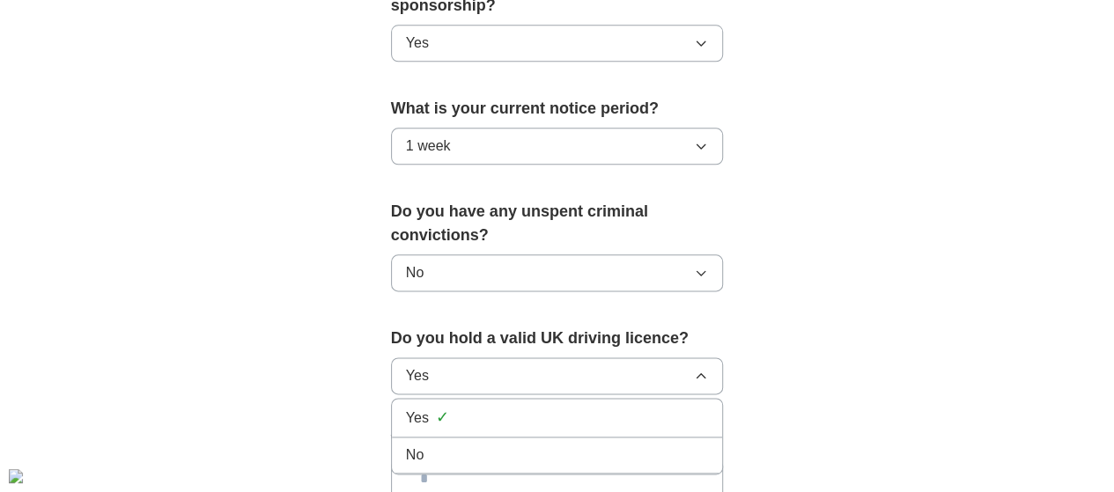
click at [406, 445] on div "No" at bounding box center [557, 455] width 303 height 21
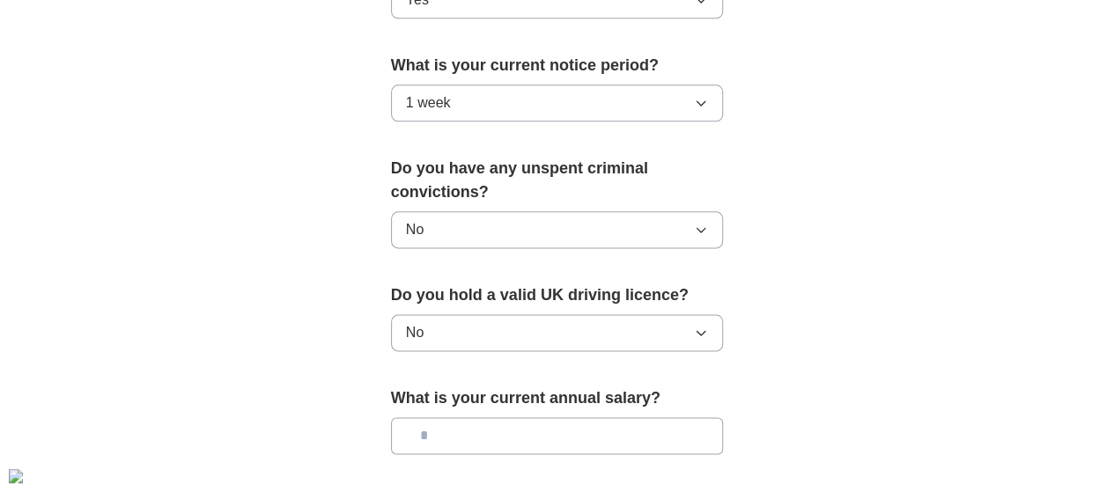
scroll to position [1040, 0]
click at [397, 417] on input "text" at bounding box center [557, 435] width 333 height 37
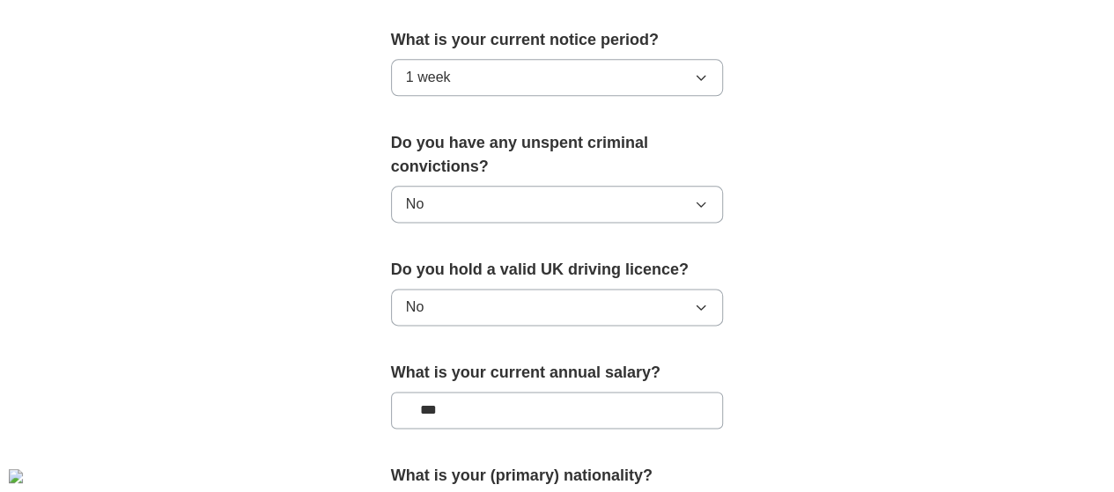
scroll to position [1066, 0]
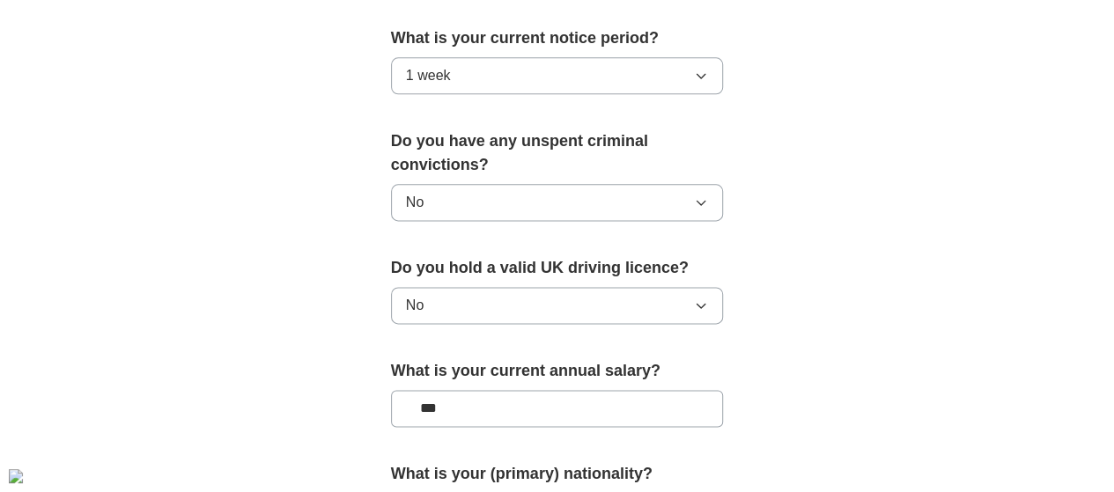
type input "**"
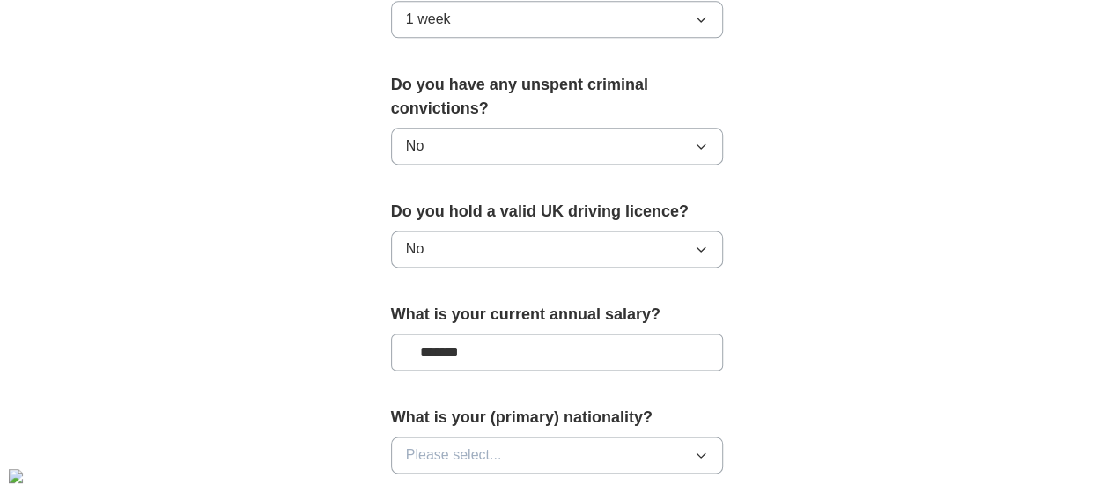
scroll to position [1124, 0]
type input "*******"
click at [538, 405] on div "What is your (primary) nationality? Please select..." at bounding box center [557, 446] width 333 height 82
click at [538, 436] on button "Please select..." at bounding box center [557, 454] width 333 height 37
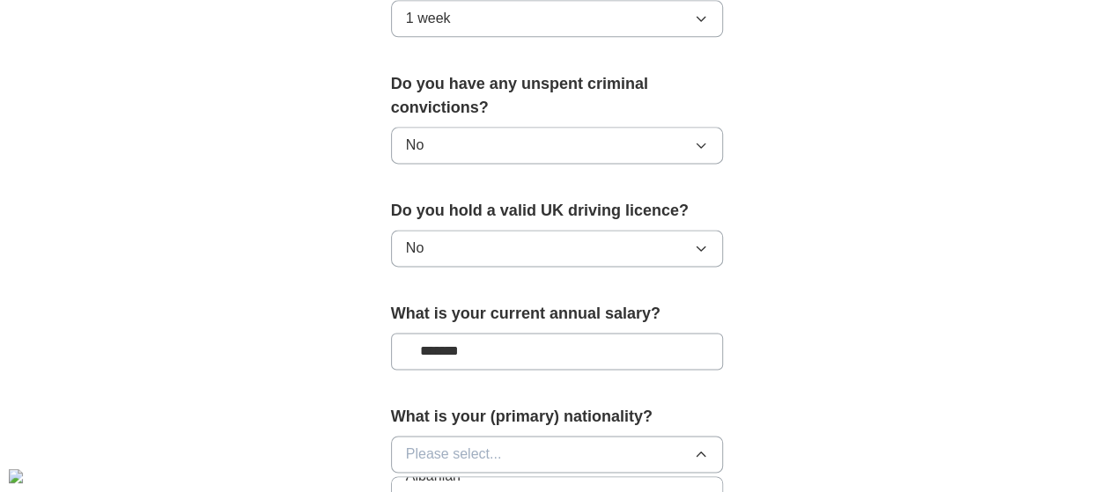
click at [486, 436] on button "Please select..." at bounding box center [557, 454] width 333 height 37
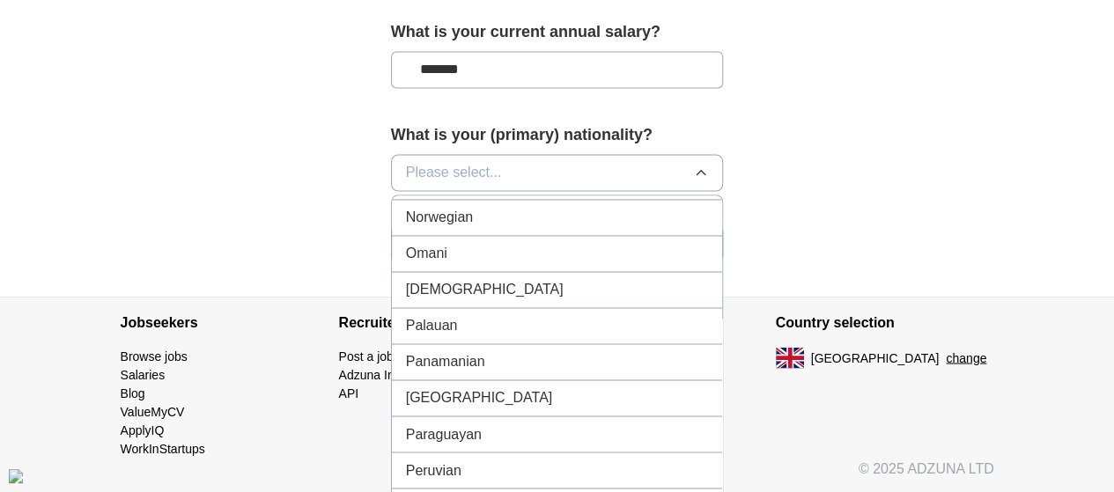
scroll to position [4792, 0]
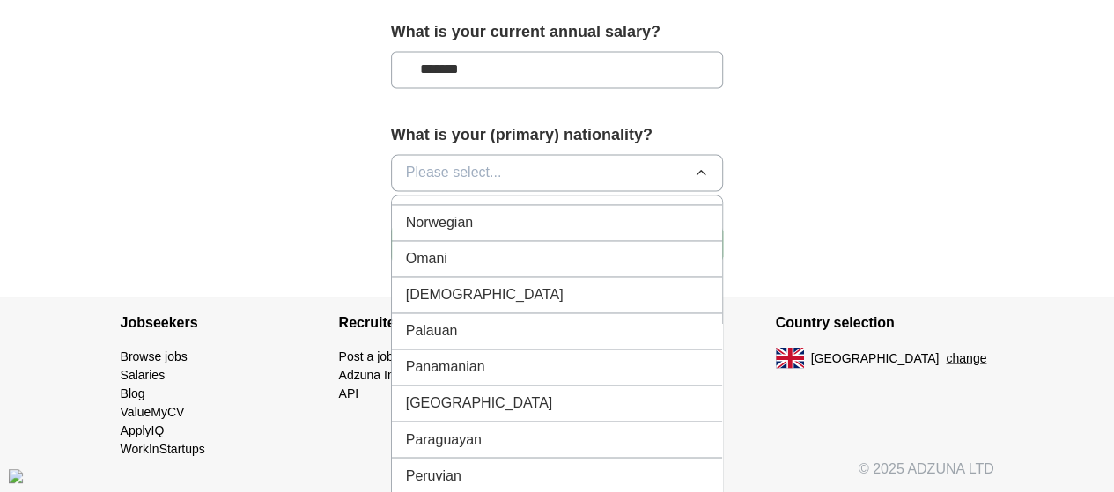
click at [406, 284] on span "[DEMOGRAPHIC_DATA]" at bounding box center [485, 294] width 158 height 21
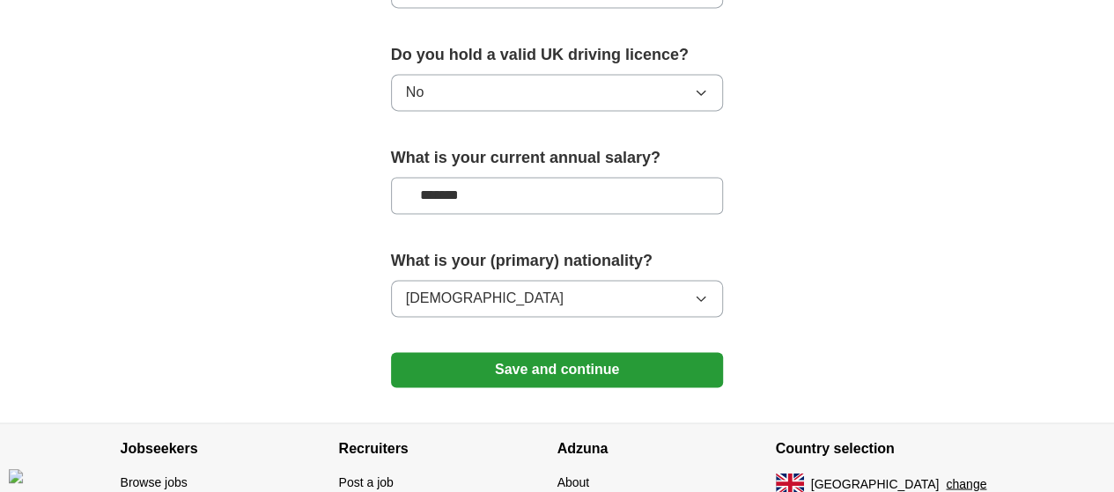
scroll to position [1280, 0]
click at [526, 176] on input "*******" at bounding box center [557, 194] width 333 height 37
type input "**"
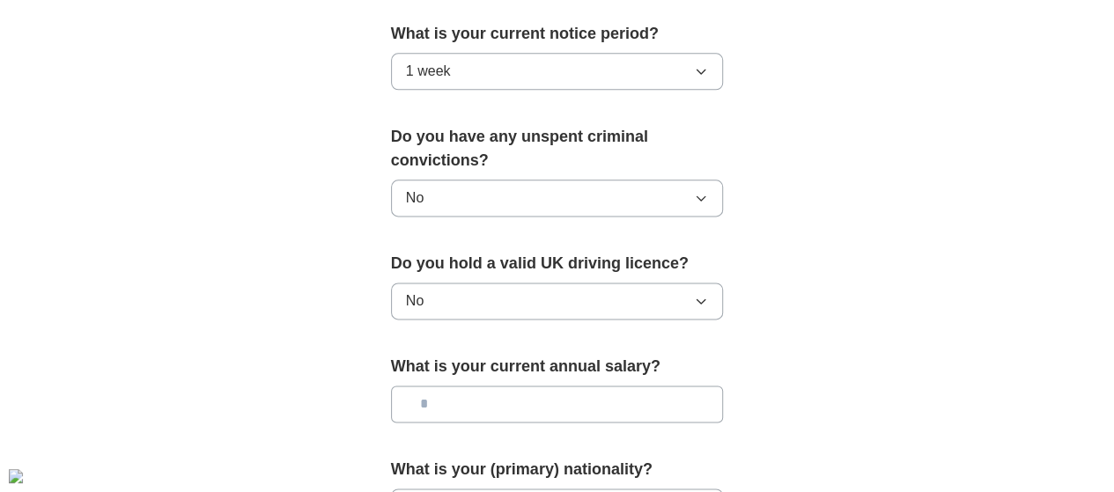
scroll to position [1351, 0]
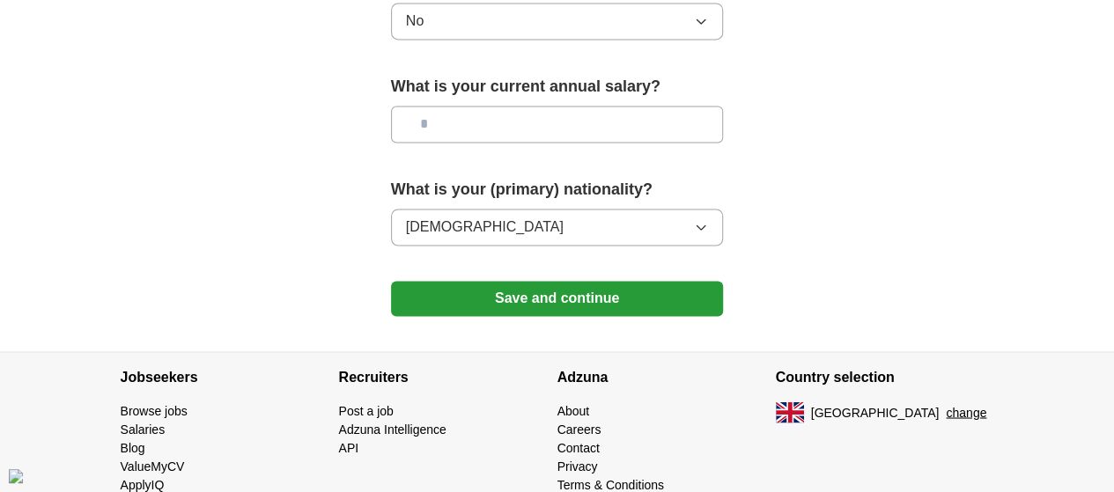
click at [549, 281] on button "Save and continue" at bounding box center [557, 298] width 333 height 35
